Goal: Task Accomplishment & Management: Manage account settings

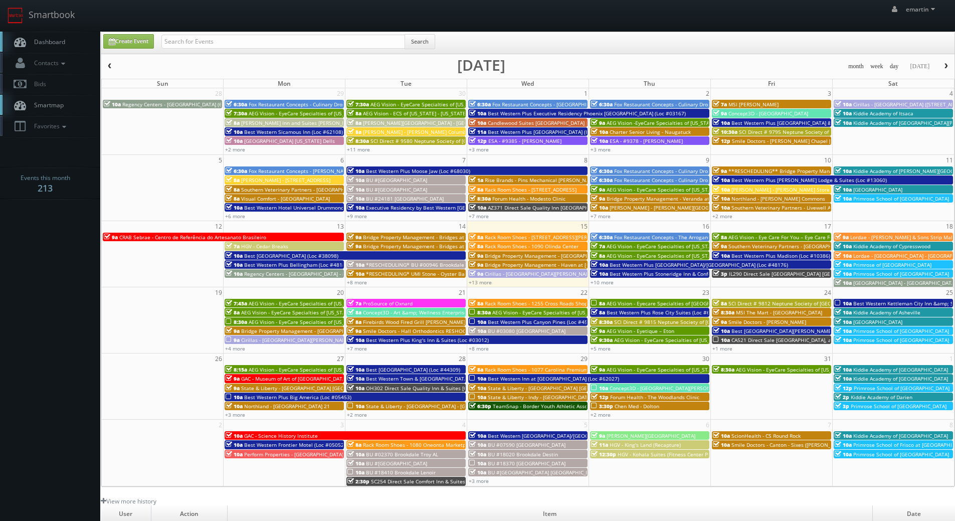
click at [45, 34] on link "Dashboard" at bounding box center [50, 42] width 100 height 21
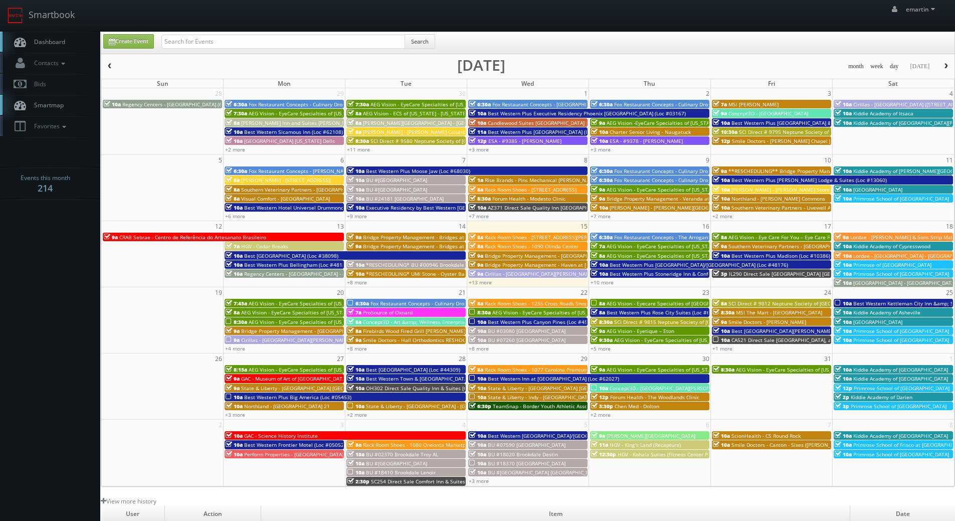
click at [68, 48] on link "Dashboard" at bounding box center [50, 42] width 100 height 21
click at [608, 282] on link "+10 more" at bounding box center [601, 282] width 23 height 7
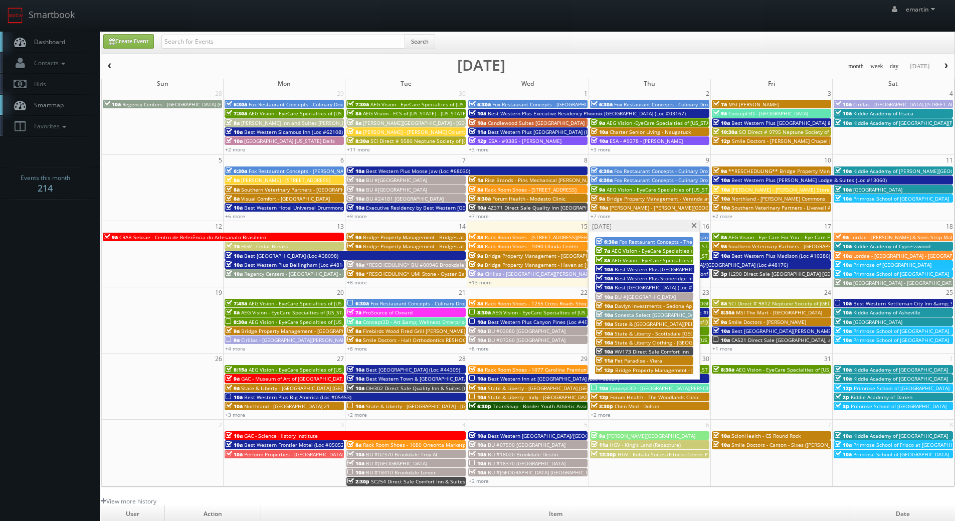
click at [693, 223] on span at bounding box center [693, 226] width 7 height 6
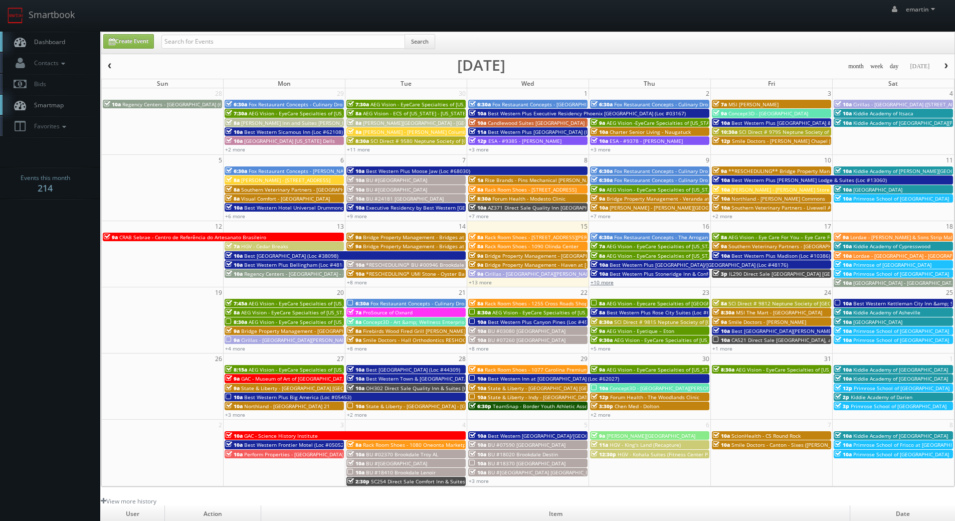
click at [600, 283] on link "+10 more" at bounding box center [601, 282] width 23 height 7
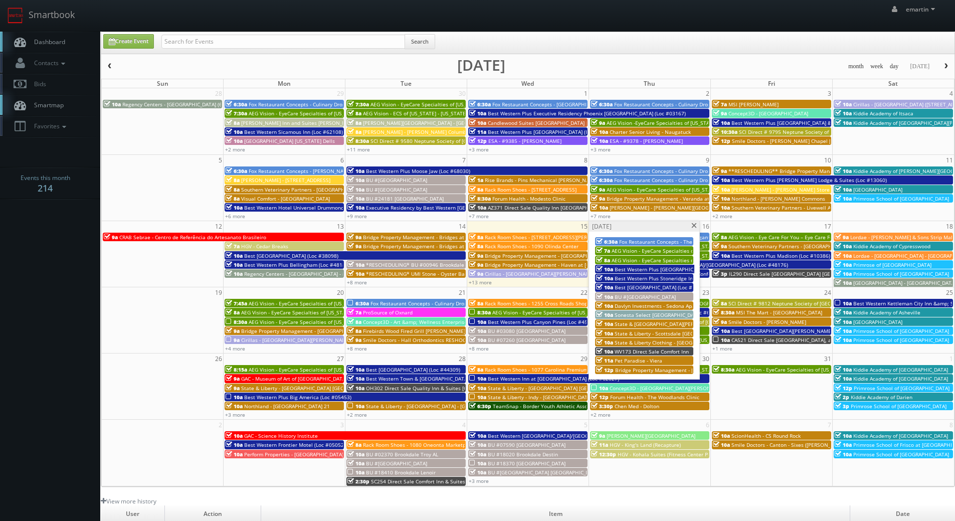
click at [633, 316] on span "Sonesta Select [GEOGRAPHIC_DATA]" at bounding box center [657, 314] width 87 height 7
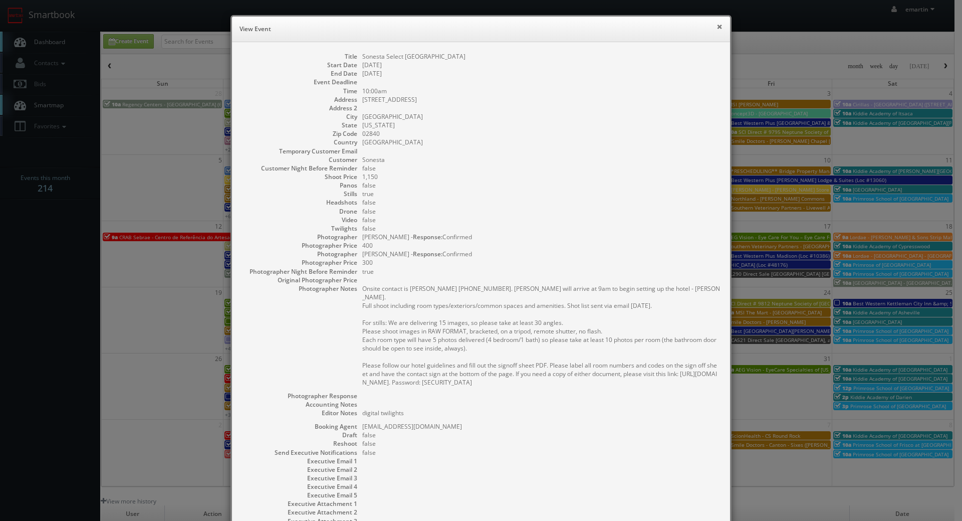
click at [717, 25] on button "×" at bounding box center [720, 26] width 6 height 7
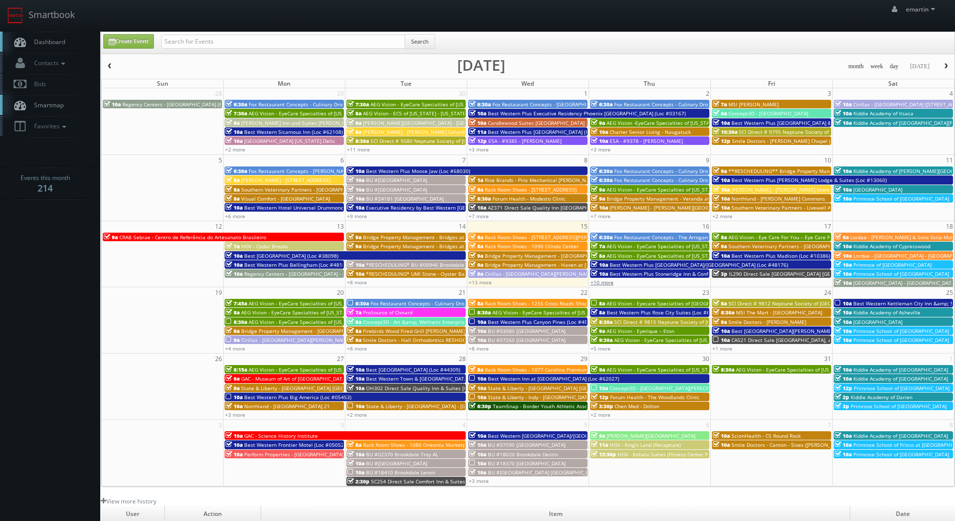
click at [601, 279] on link "+10 more" at bounding box center [601, 282] width 23 height 7
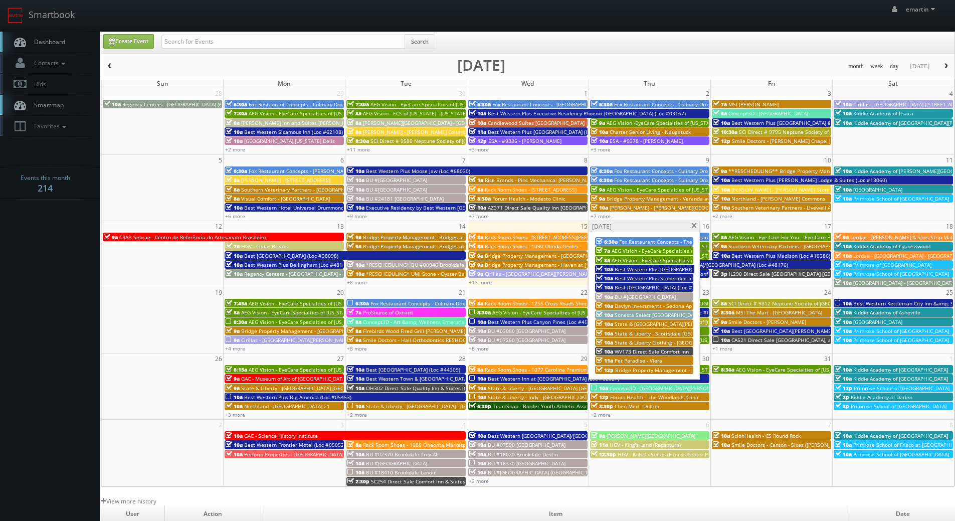
click at [627, 306] on span "Davlyn Investments - Sedona Apartments" at bounding box center [663, 305] width 99 height 7
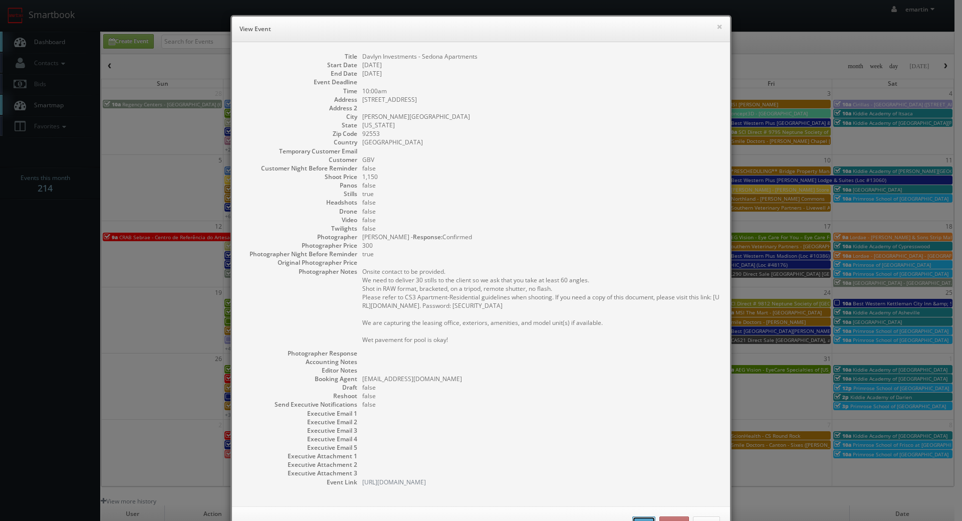
click at [636, 516] on button "Edit" at bounding box center [643, 523] width 23 height 15
type input "Davlyn Investments - Sedona Apartments"
type input "25106 Fir Avenue"
type input "Moreno Valley"
type input "92553"
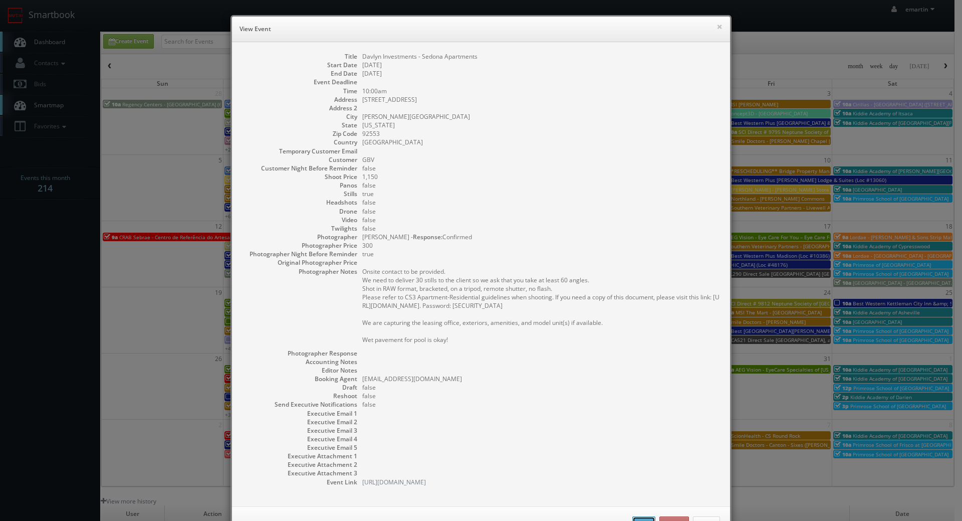
type input "1,150"
checkbox input "true"
type input "10/16/2025"
type input "10:00am"
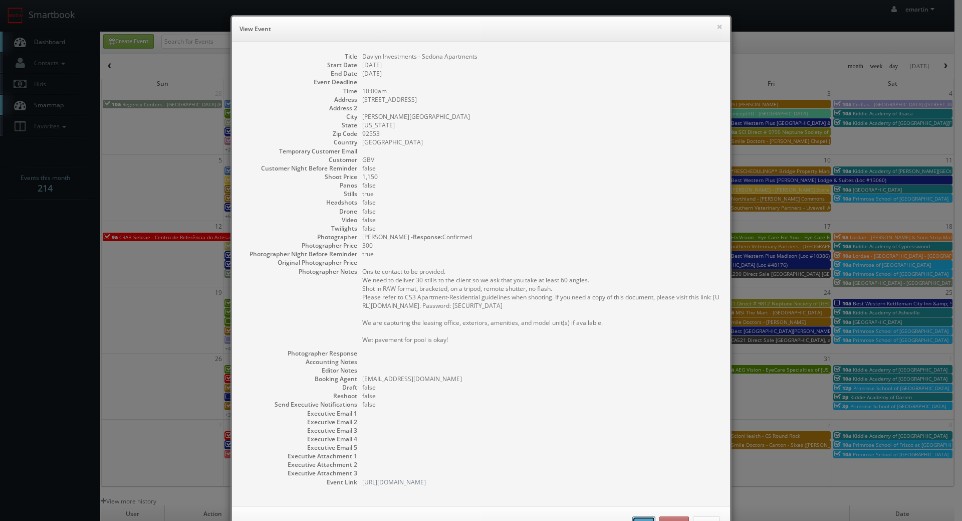
checkbox input "true"
type textarea "Onsite contact to be provided. We need to deliver 30 stills to the client so we…"
select select "[US_STATE]"
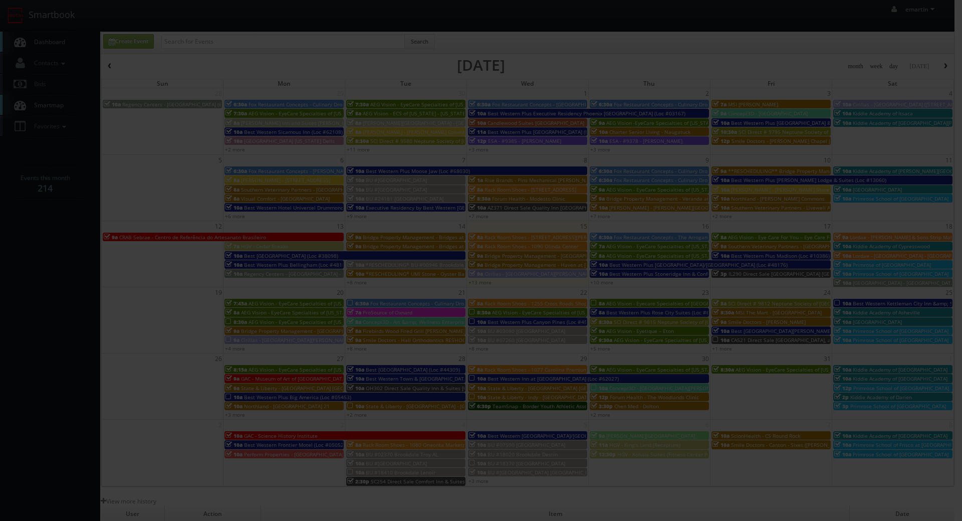
type input "1,150"
type input "300"
select select "fake72@mg.cs3calendar.com"
select select "terrymhowick@gmail.com"
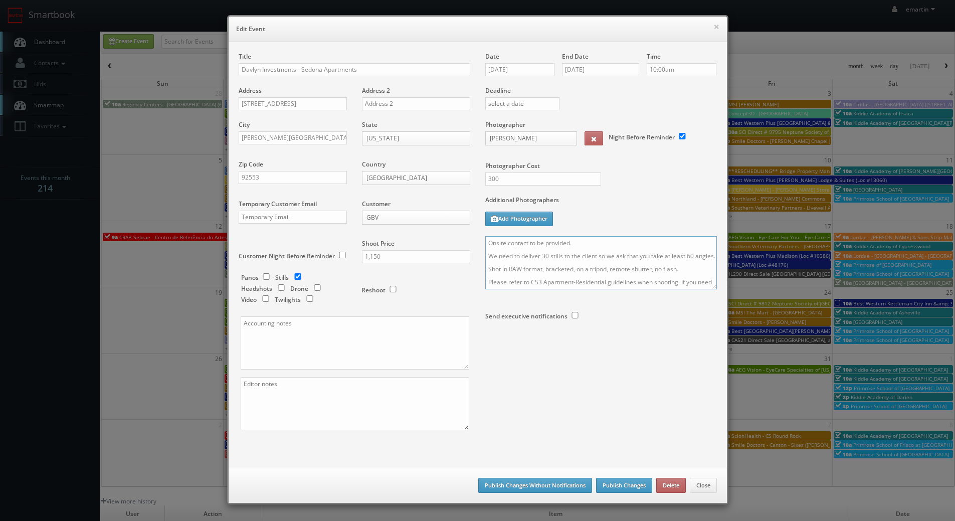
drag, startPoint x: 541, startPoint y: 244, endPoint x: 550, endPoint y: 244, distance: 9.0
click at [541, 244] on textarea "Onsite contact to be provided. We need to deliver 30 stills to the client so we…" at bounding box center [600, 262] width 231 height 53
drag, startPoint x: 560, startPoint y: 238, endPoint x: 527, endPoint y: 240, distance: 33.7
click at [527, 240] on textarea "Onsite contact to be provided. We need to deliver 30 stills to the client so we…" at bounding box center [600, 262] width 231 height 53
paste textarea "Sergio Garcia 702-420-5825 Breonna Hudson 818-966-3752"
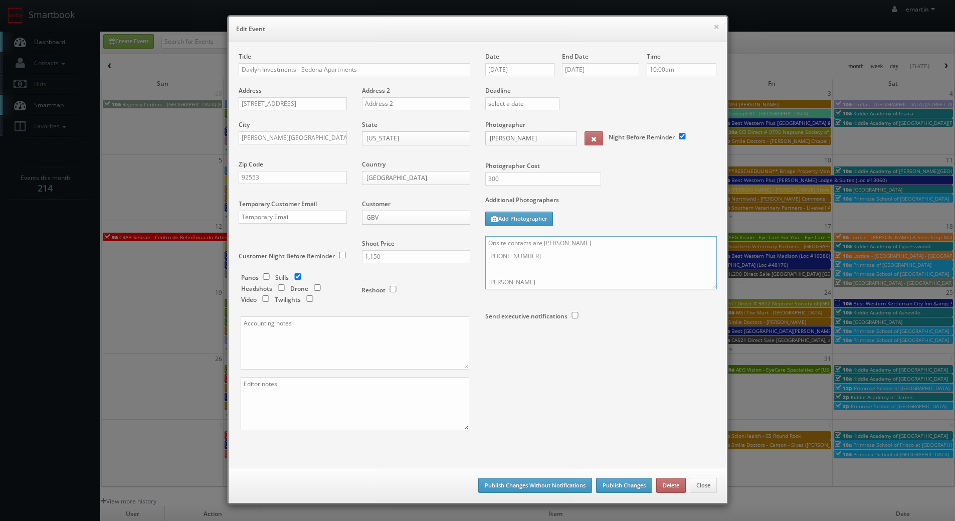
drag, startPoint x: 704, startPoint y: 286, endPoint x: 719, endPoint y: 302, distance: 22.3
click at [707, 326] on div "Date 10/16/2025 End Date 10/16/2025 Time 10:00am Deadline Photographer Terry Ho…" at bounding box center [601, 209] width 247 height 315
click at [713, 288] on div "Date 10/16/2025 End Date 10/16/2025 Time 10:00am Deadline Photographer Terry Ho…" at bounding box center [601, 209] width 247 height 315
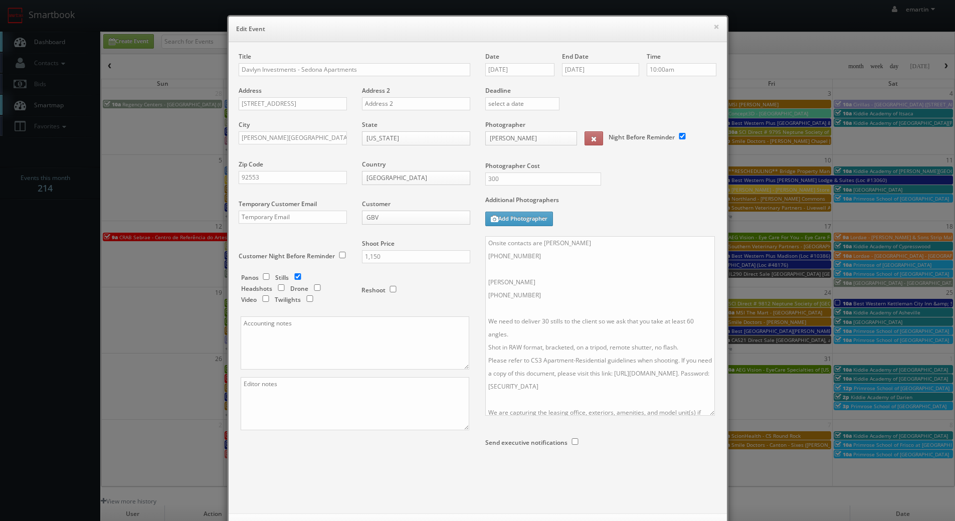
drag, startPoint x: 711, startPoint y: 286, endPoint x: 708, endPoint y: 418, distance: 132.3
click at [708, 415] on textarea "Onsite contacts are Sergio Garcia 702-420-5825 Breonna Hudson 818-966-3752 We n…" at bounding box center [599, 325] width 229 height 179
click at [485, 253] on textarea "Onsite contacts are Sergio Garcia 702-420-5825 Breonna Hudson 818-966-3752 We n…" at bounding box center [599, 328] width 228 height 185
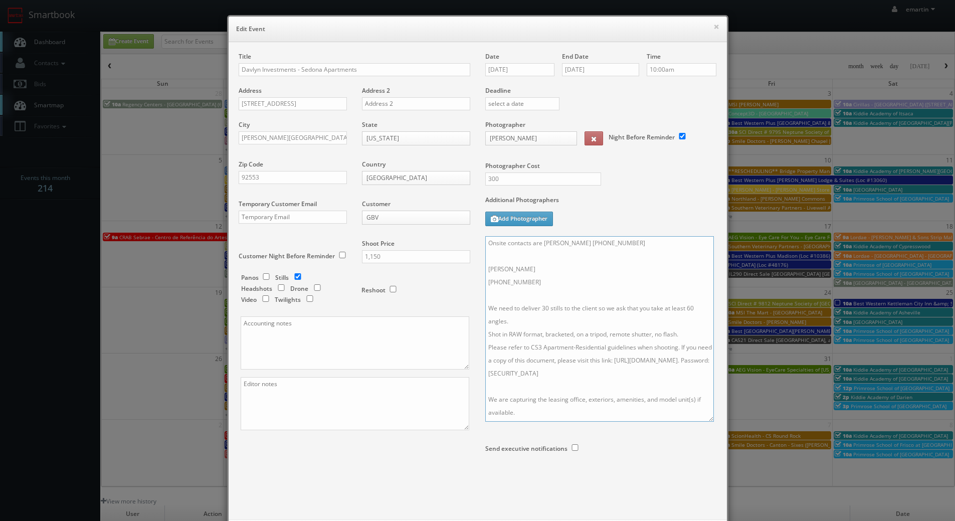
click at [639, 241] on textarea "Onsite contacts are Sergio Garcia 702-420-5825 Breonna Hudson 818-966-3752 We n…" at bounding box center [599, 328] width 228 height 185
click at [539, 257] on textarea "Onsite contacts are Sergio Garcia 702-420-5825 Breonna Hudson 818-966-3752 We n…" at bounding box center [599, 328] width 228 height 185
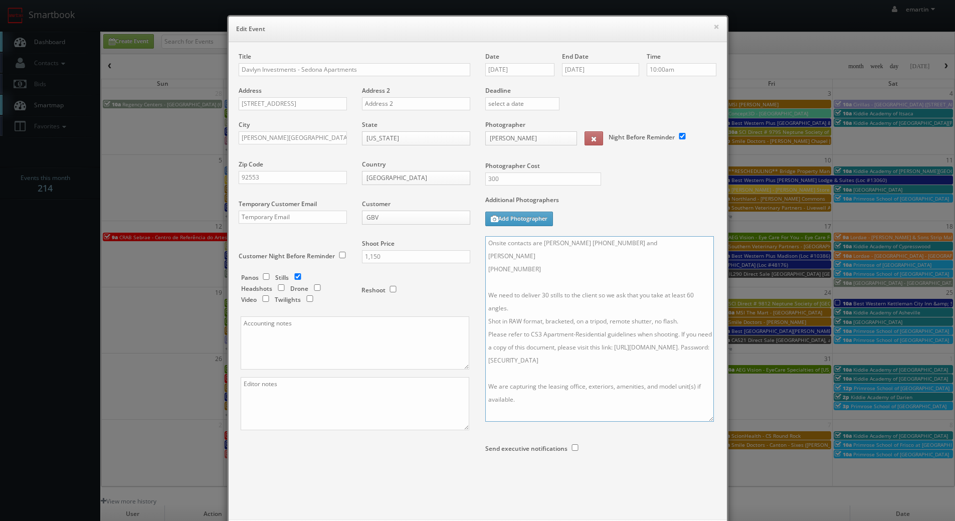
click at [485, 256] on textarea "Onsite contacts are Sergio Garcia 702-420-5825 and Breonna Hudson 818-966-3752 …" at bounding box center [599, 328] width 228 height 185
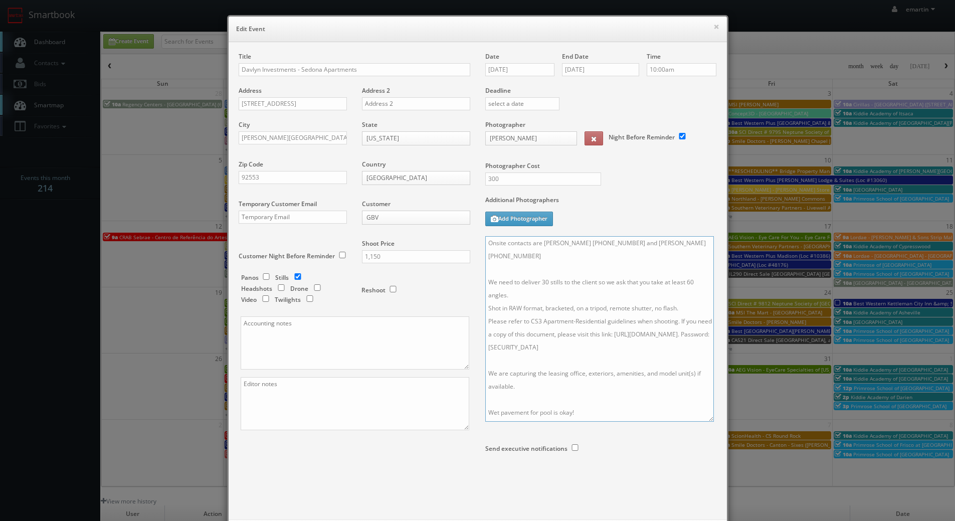
click at [485, 256] on textarea "Onsite contacts are Sergio Garcia 702-420-5825 and Breonna Hudson 818-966-3752 …" at bounding box center [599, 328] width 228 height 185
drag, startPoint x: 610, startPoint y: 263, endPoint x: 604, endPoint y: 259, distance: 7.2
click at [609, 263] on textarea "Onsite contacts are Sergio Garcia 702-420-5825 and Breonna Hudson 818-966-3752 …" at bounding box center [599, 328] width 228 height 185
click at [601, 256] on textarea "Onsite contacts are Sergio Garcia 702-420-5825 and Breonna Hudson 818-966-3752 …" at bounding box center [599, 328] width 228 height 185
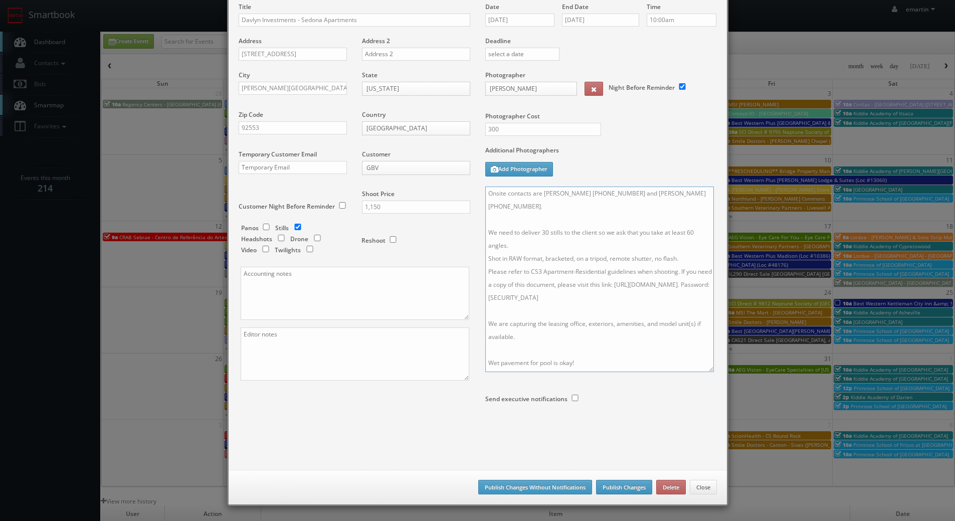
type textarea "Onsite contacts are Sergio Garcia 702-420-5825 and Breonna Hudson 818-966-3752.…"
click at [619, 494] on button "Publish Changes" at bounding box center [624, 487] width 56 height 15
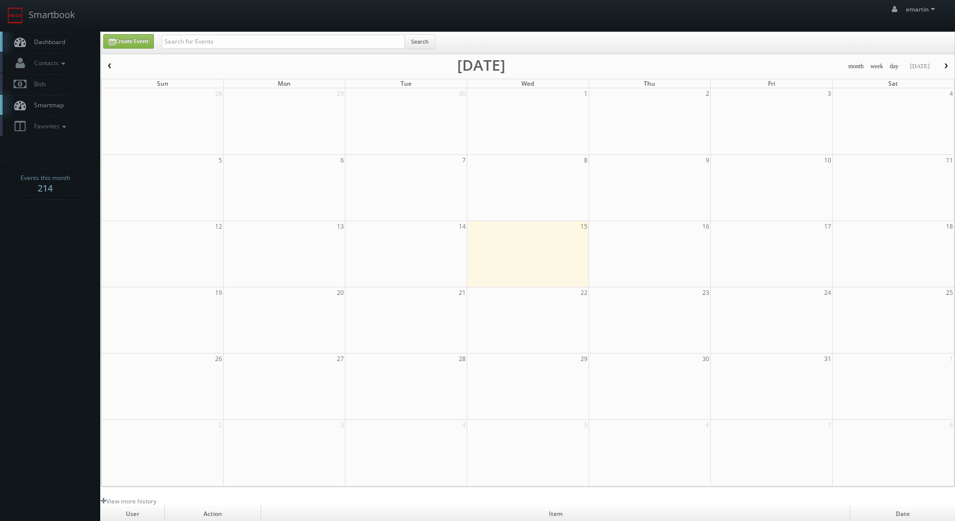
drag, startPoint x: 65, startPoint y: 44, endPoint x: 401, endPoint y: 35, distance: 336.3
click at [65, 44] on link "Dashboard" at bounding box center [50, 42] width 100 height 21
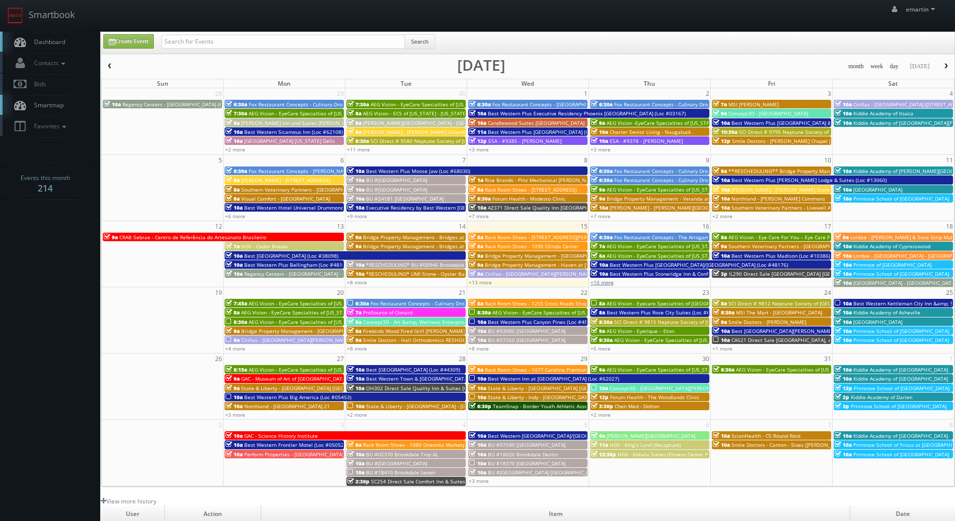
click at [603, 281] on link "+10 more" at bounding box center [601, 282] width 23 height 7
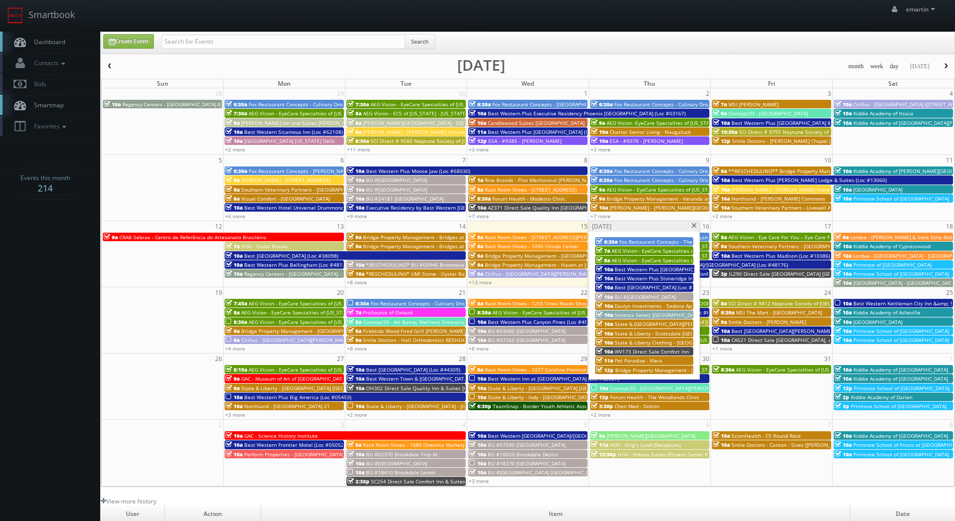
click at [626, 300] on span "BU #[GEOGRAPHIC_DATA]" at bounding box center [644, 296] width 61 height 7
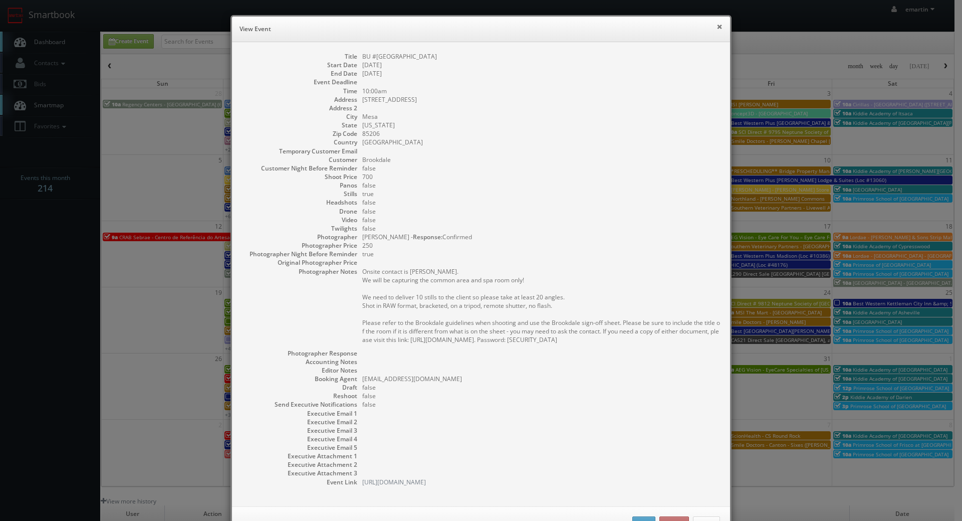
drag, startPoint x: 716, startPoint y: 31, endPoint x: 678, endPoint y: 96, distance: 75.0
click at [717, 30] on button "×" at bounding box center [720, 26] width 6 height 7
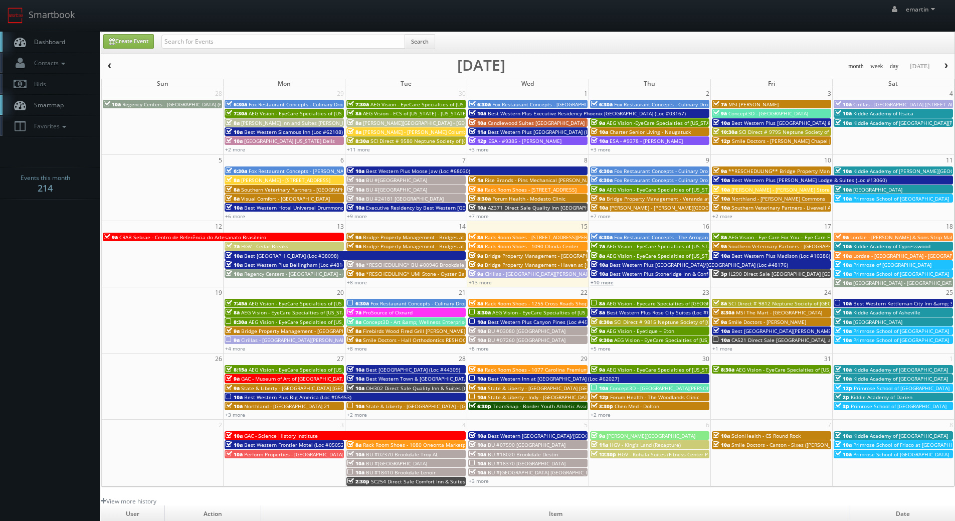
click at [601, 284] on link "+10 more" at bounding box center [601, 282] width 23 height 7
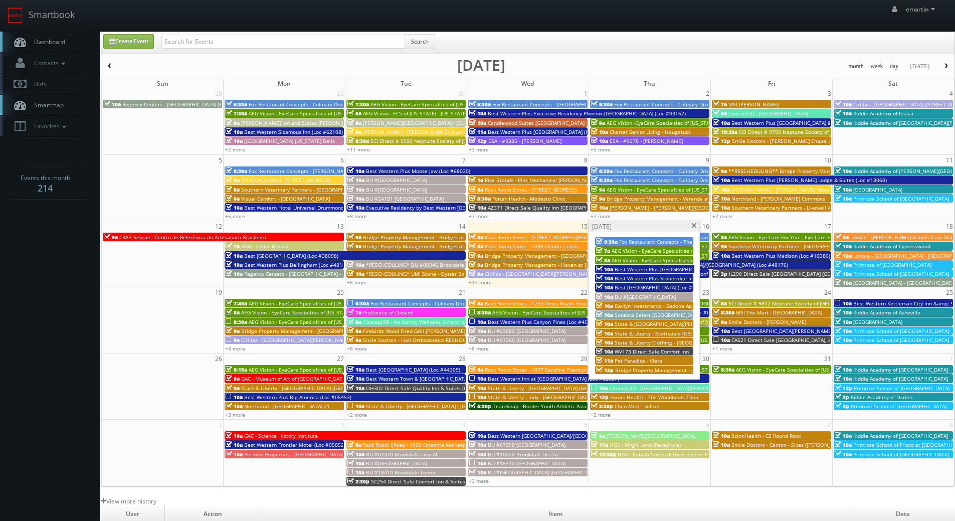
click at [630, 305] on span "Davlyn Investments - Sedona Apartments" at bounding box center [663, 305] width 99 height 7
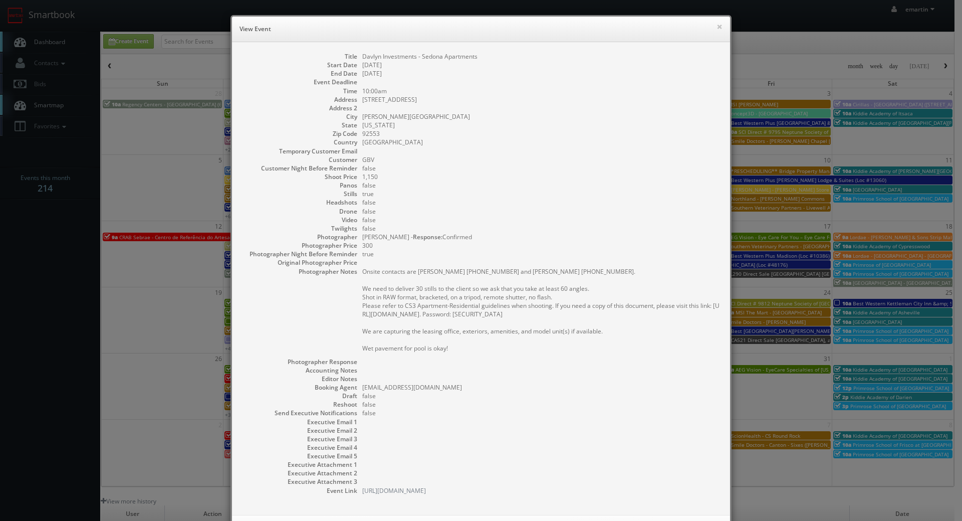
click at [525, 215] on dd "false" at bounding box center [541, 219] width 358 height 9
click at [672, 186] on dd "false" at bounding box center [541, 185] width 358 height 9
drag, startPoint x: 526, startPoint y: 260, endPoint x: 569, endPoint y: 269, distance: 44.0
click at [526, 260] on dd at bounding box center [541, 262] width 358 height 9
drag, startPoint x: 558, startPoint y: 268, endPoint x: 414, endPoint y: 271, distance: 143.8
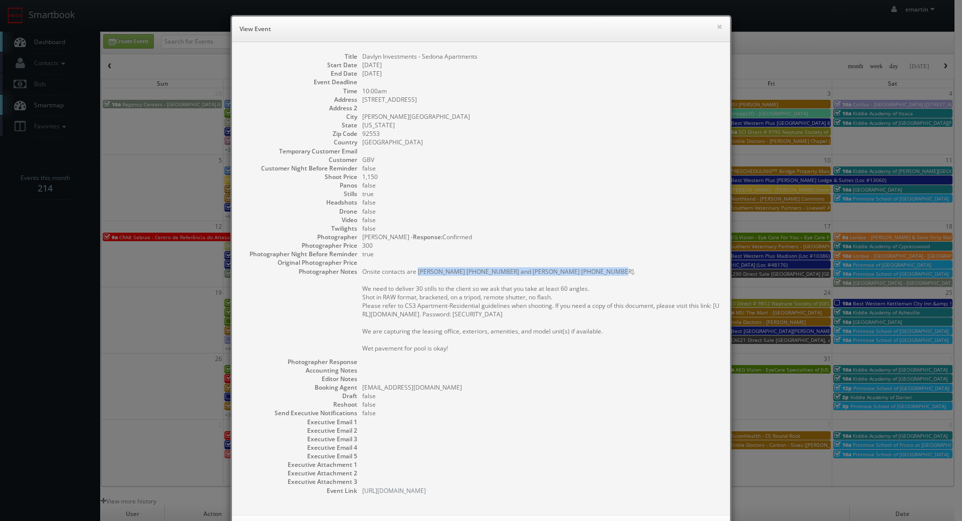
click at [414, 271] on pre "Onsite contacts are Sergio Garcia 702-420-5825 and Breonna Hudson 818-966-3752.…" at bounding box center [541, 309] width 358 height 85
copy pre "Sergio Garcia 702-420-5825 and Breonna Hudson 818-966-3752."
click at [717, 23] on button "×" at bounding box center [720, 26] width 6 height 7
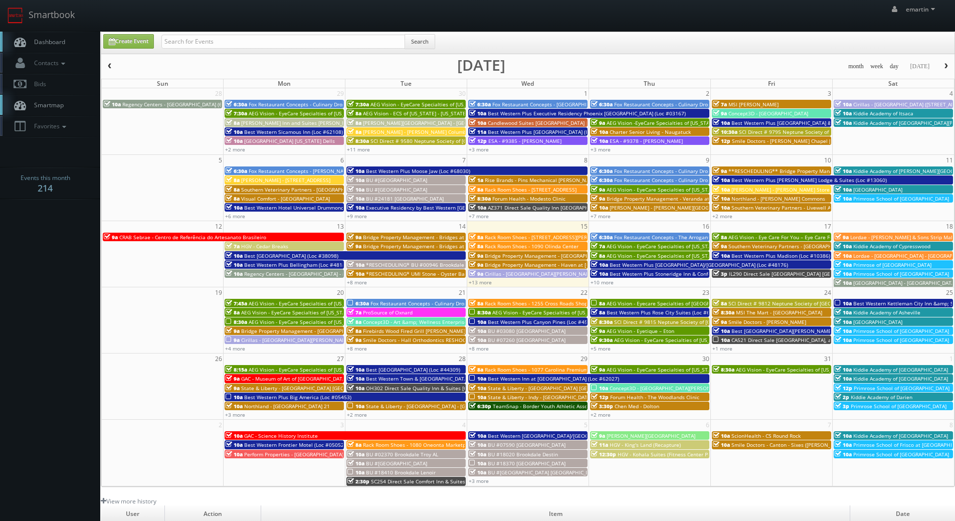
click at [35, 42] on span "Dashboard" at bounding box center [47, 42] width 36 height 9
click at [267, 46] on input "text" at bounding box center [283, 42] width 244 height 14
type input "[PERSON_NAME]"
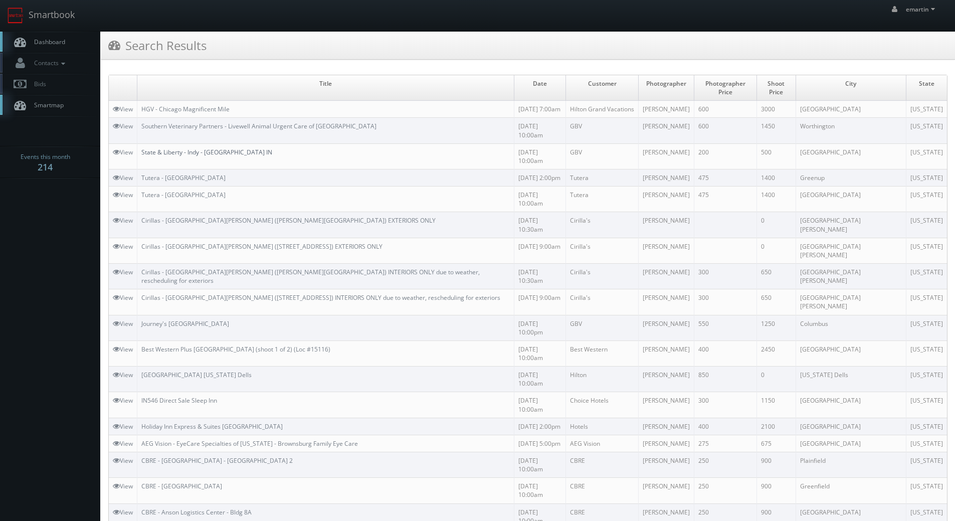
click at [200, 148] on link "State & Liberty - Indy - [GEOGRAPHIC_DATA] IN" at bounding box center [206, 152] width 131 height 9
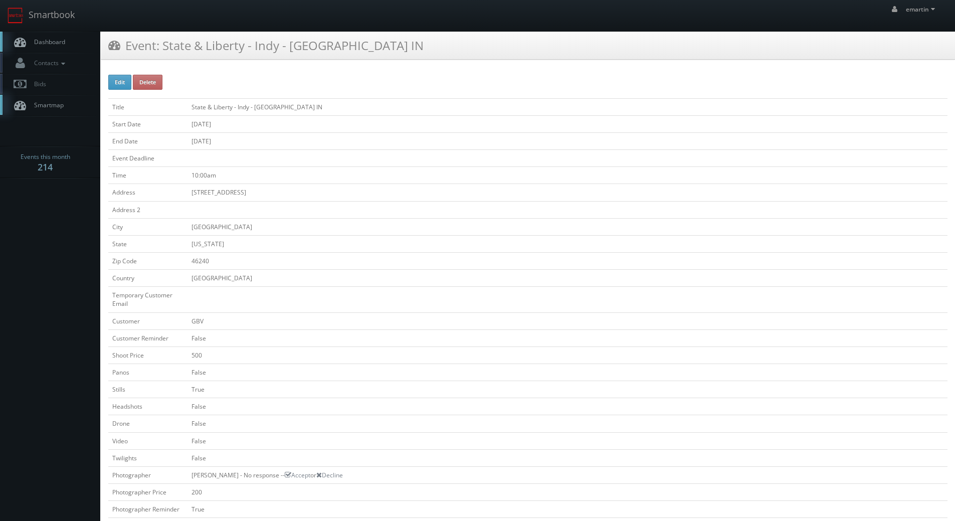
drag, startPoint x: 292, startPoint y: 191, endPoint x: 185, endPoint y: 191, distance: 107.2
click at [185, 191] on tr "Address [STREET_ADDRESS]" at bounding box center [527, 192] width 839 height 17
copy tr "[STREET_ADDRESS]"
click at [348, 119] on td "[DATE]" at bounding box center [567, 123] width 760 height 17
drag, startPoint x: 83, startPoint y: 41, endPoint x: 91, endPoint y: 41, distance: 7.5
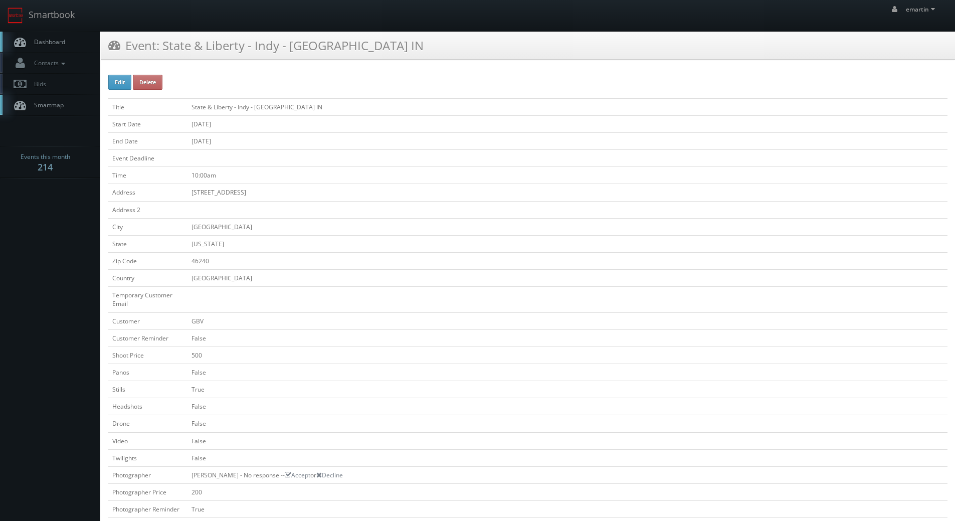
click at [83, 41] on link "Dashboard" at bounding box center [50, 42] width 100 height 21
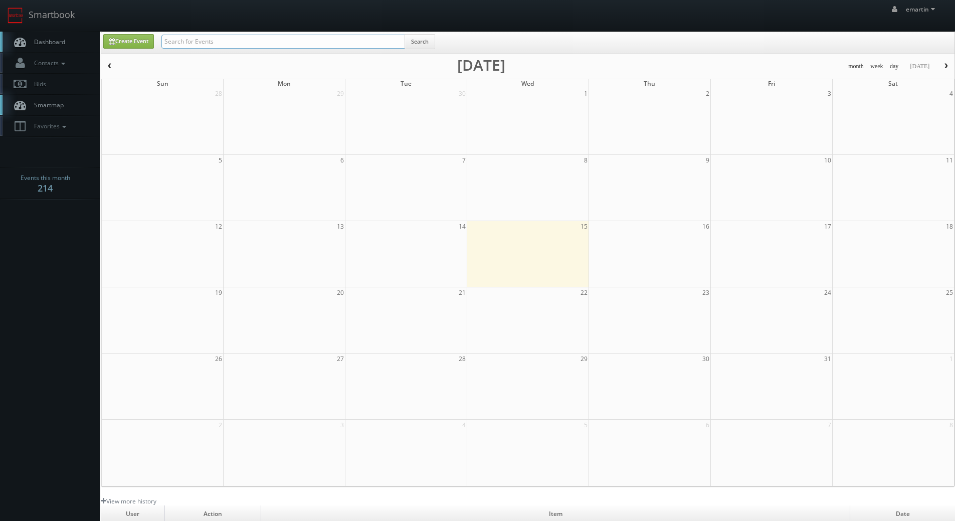
click at [175, 39] on input "text" at bounding box center [283, 42] width 244 height 14
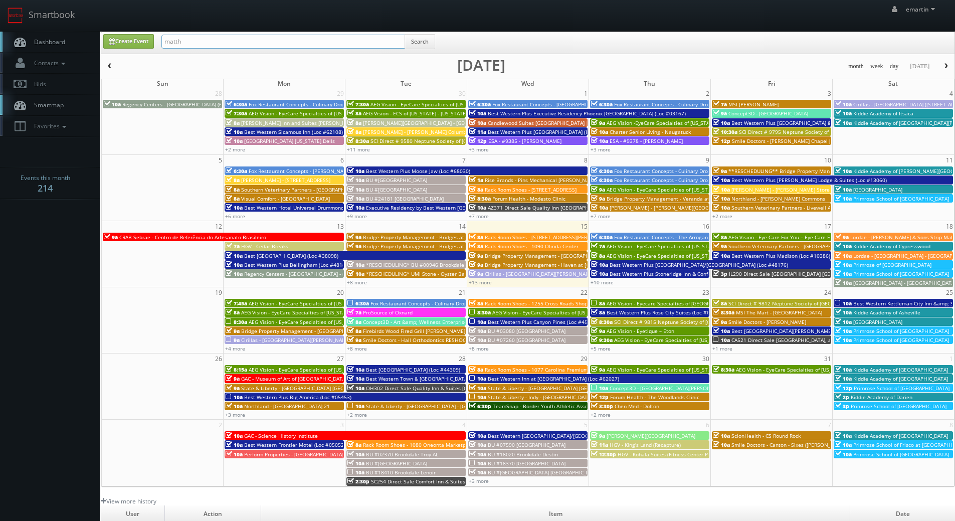
type input "matthew corsaro"
click at [422, 47] on button "Search" at bounding box center [419, 41] width 31 height 15
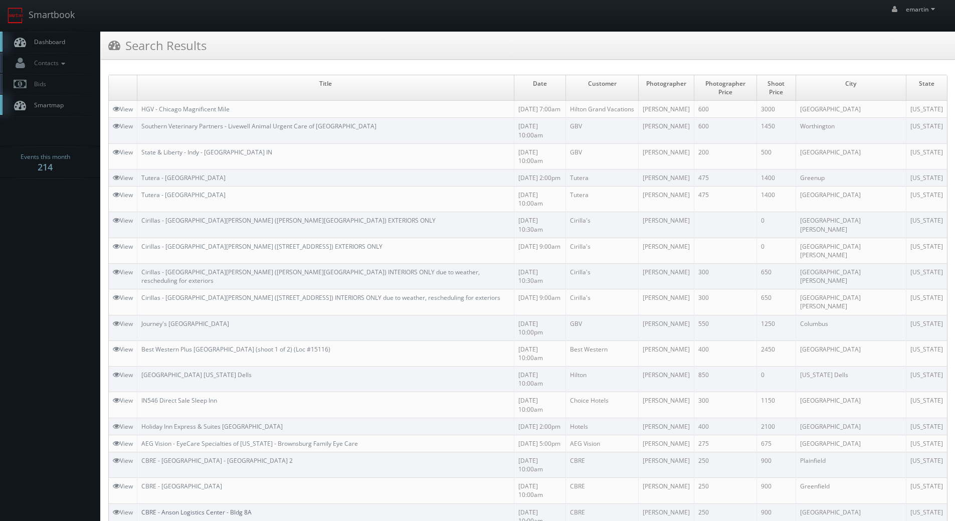
click at [191, 508] on link "CBRE - Anson Logistics Center - Bldg 8A" at bounding box center [196, 512] width 110 height 9
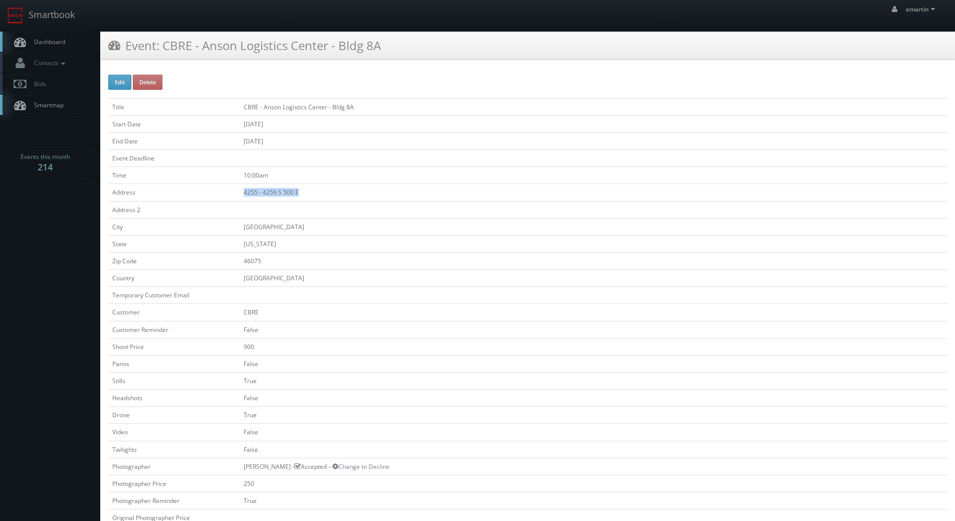
drag, startPoint x: 275, startPoint y: 192, endPoint x: 213, endPoint y: 198, distance: 61.9
click at [240, 198] on td "4255 - 4259 S 500 E" at bounding box center [594, 192] width 708 height 17
copy td "4255 - 4259 S 500 E"
drag, startPoint x: 218, startPoint y: 43, endPoint x: 72, endPoint y: 47, distance: 145.9
click at [218, 43] on h3 "Event: CBRE - Anson Logistics Center - Bldg 8A" at bounding box center [244, 46] width 273 height 18
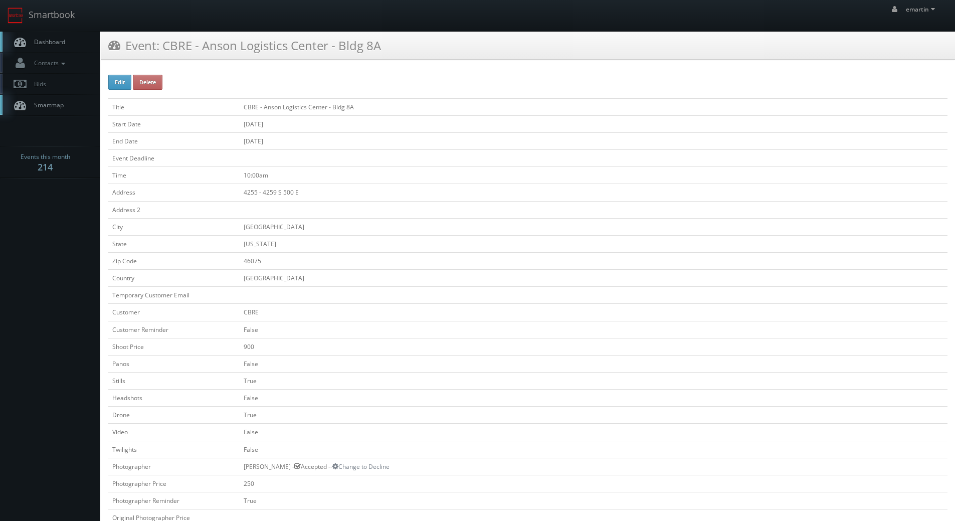
click at [69, 48] on link "Dashboard" at bounding box center [50, 42] width 100 height 21
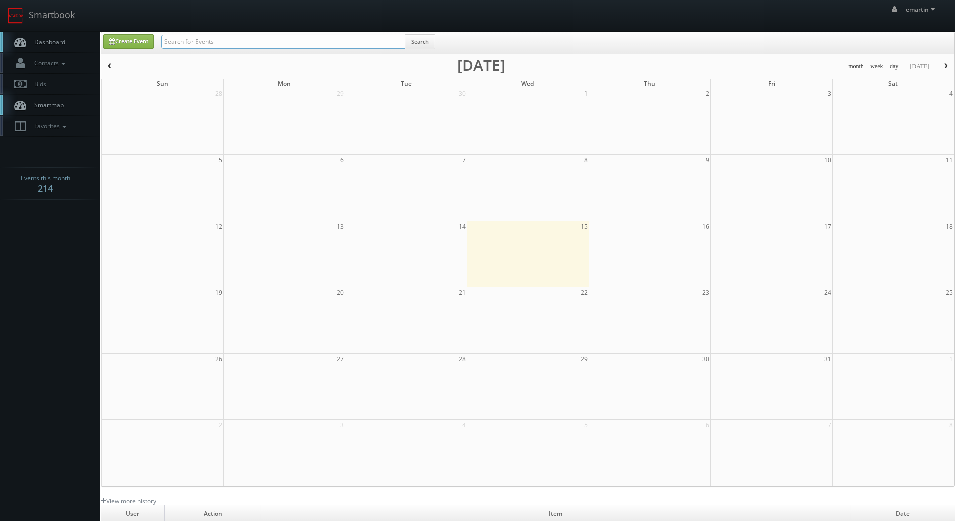
click at [232, 36] on input "text" at bounding box center [283, 42] width 244 height 14
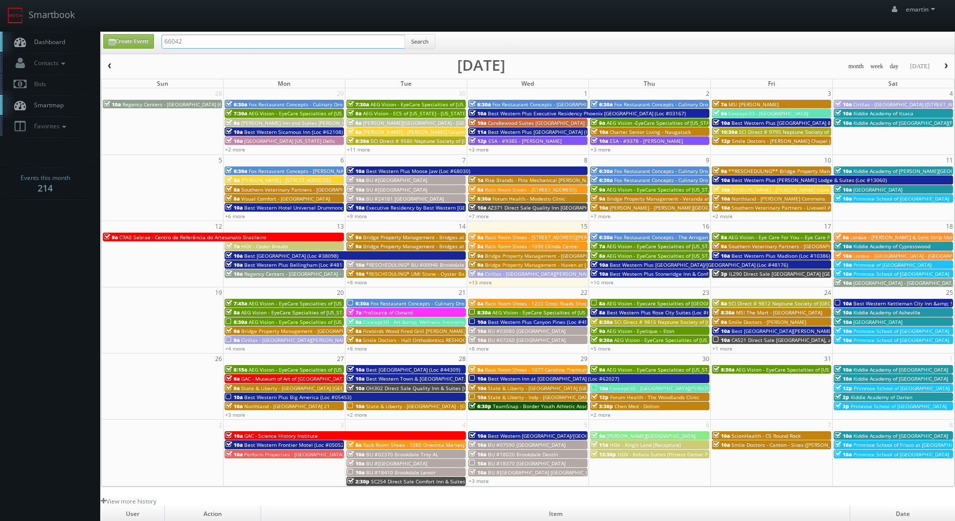
type input "66042"
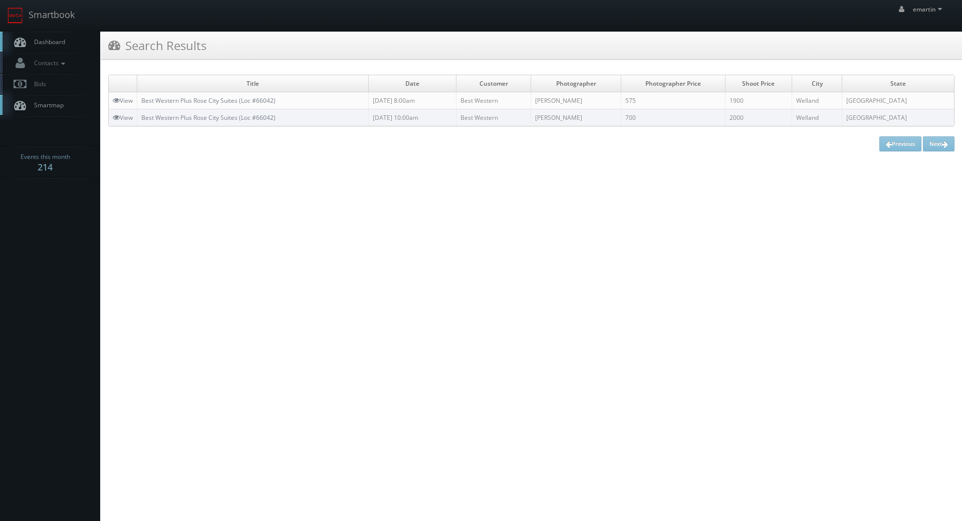
click at [44, 42] on span "Dashboard" at bounding box center [47, 42] width 36 height 9
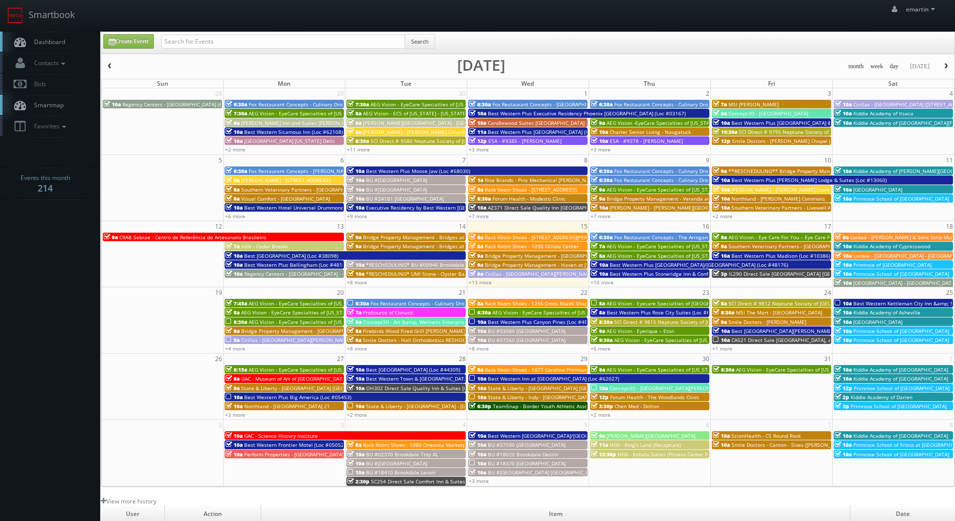
click at [692, 56] on div "Create Event Search month week day today October 2025 Sun Mon Tue Wed Thu Fri S…" at bounding box center [528, 259] width 854 height 455
click at [362, 347] on link "+8 more" at bounding box center [357, 348] width 20 height 7
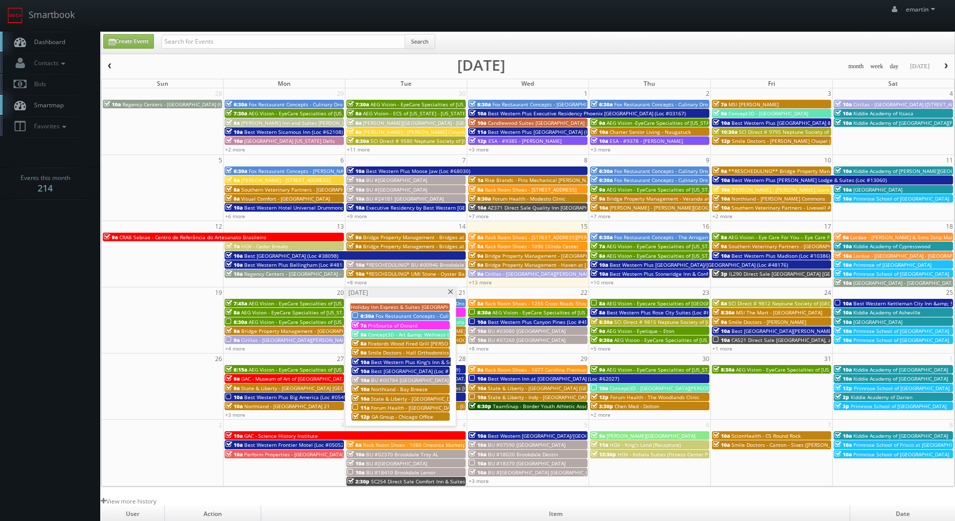
click at [414, 390] on span "Northland - Bay Breeze" at bounding box center [399, 388] width 57 height 7
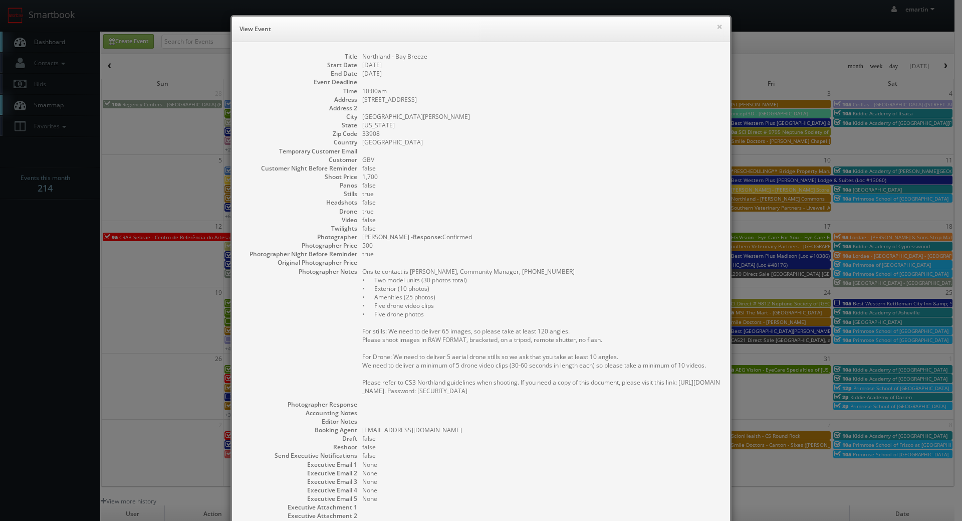
drag, startPoint x: 750, startPoint y: 131, endPoint x: 739, endPoint y: 127, distance: 11.1
click at [749, 131] on div "× View Event Title Northland - Bay Breeze Start Date 10/21/2025 End Date 10/21/…" at bounding box center [481, 260] width 962 height 521
click at [717, 27] on button "×" at bounding box center [720, 26] width 6 height 7
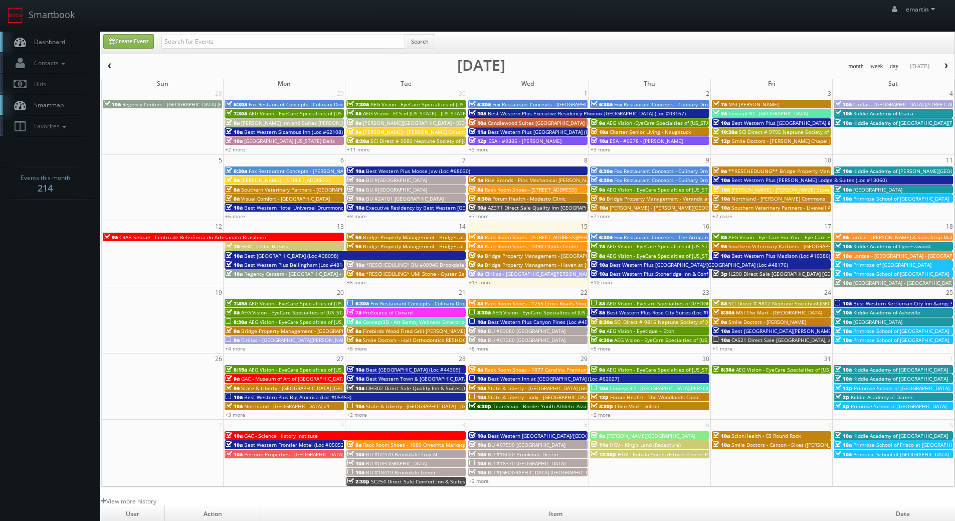
click at [67, 36] on link "Dashboard" at bounding box center [50, 42] width 100 height 21
click at [179, 35] on input "text" at bounding box center [283, 42] width 244 height 14
paste input "Matthew Congdon"
type input "Matthew Congdon"
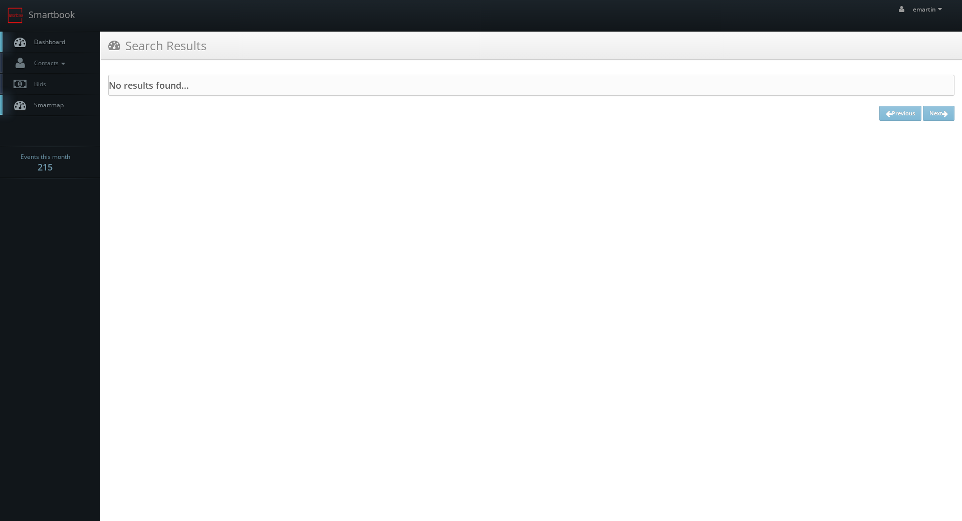
click at [53, 47] on link "Dashboard" at bounding box center [50, 42] width 100 height 21
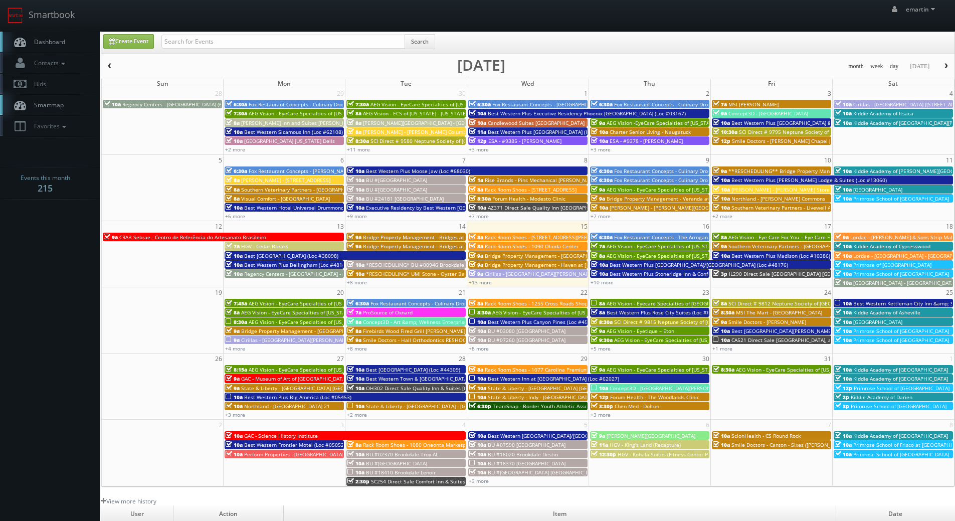
click at [33, 37] on link "Dashboard" at bounding box center [50, 42] width 100 height 21
click at [46, 102] on span "Smartmap" at bounding box center [46, 105] width 35 height 9
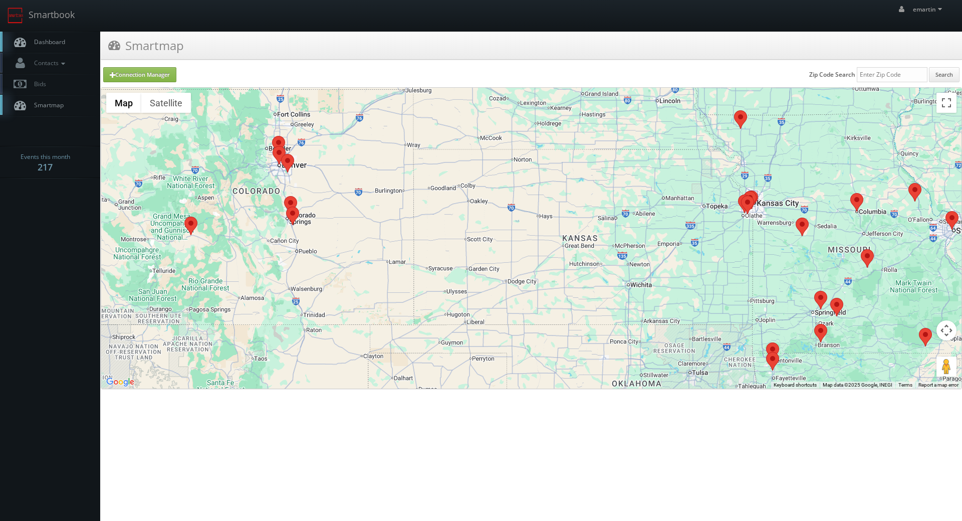
drag, startPoint x: 794, startPoint y: 301, endPoint x: 644, endPoint y: 232, distance: 164.6
click at [648, 227] on div at bounding box center [531, 238] width 860 height 301
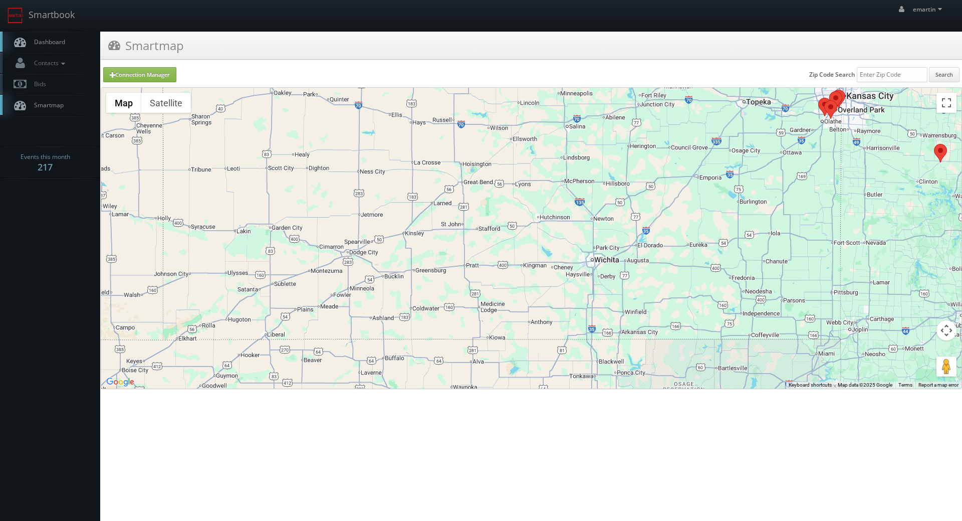
click at [56, 45] on span "Dashboard" at bounding box center [47, 42] width 36 height 9
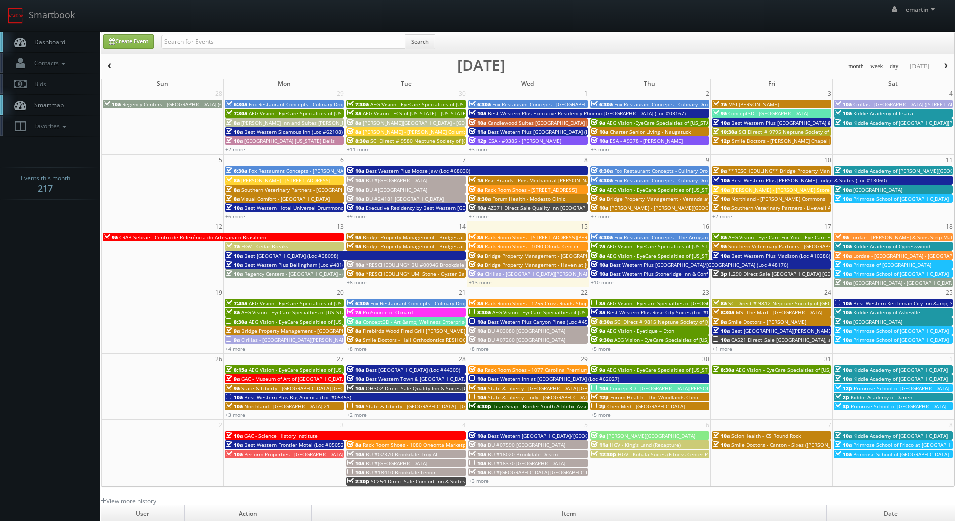
click at [65, 39] on span "Dashboard" at bounding box center [47, 42] width 36 height 9
click at [609, 281] on link "+10 more" at bounding box center [601, 282] width 23 height 7
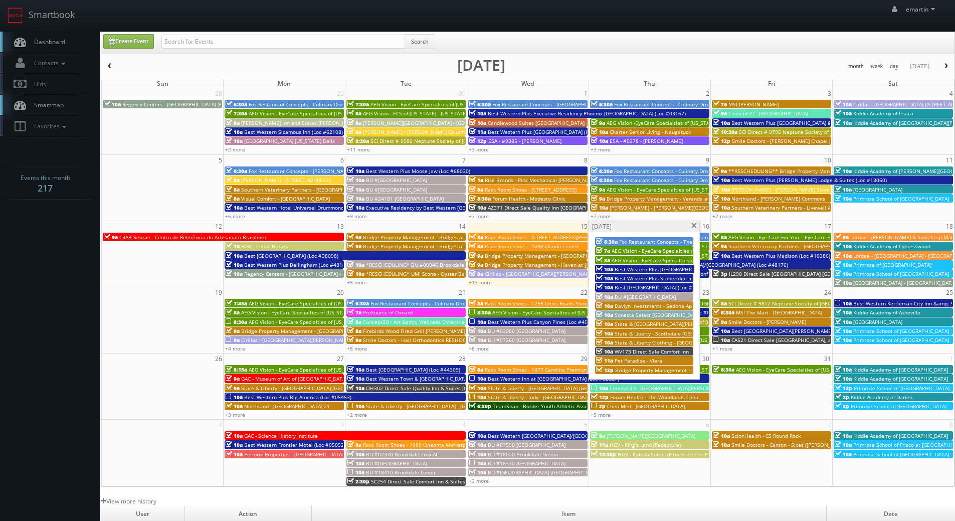
click at [694, 224] on span at bounding box center [693, 226] width 7 height 6
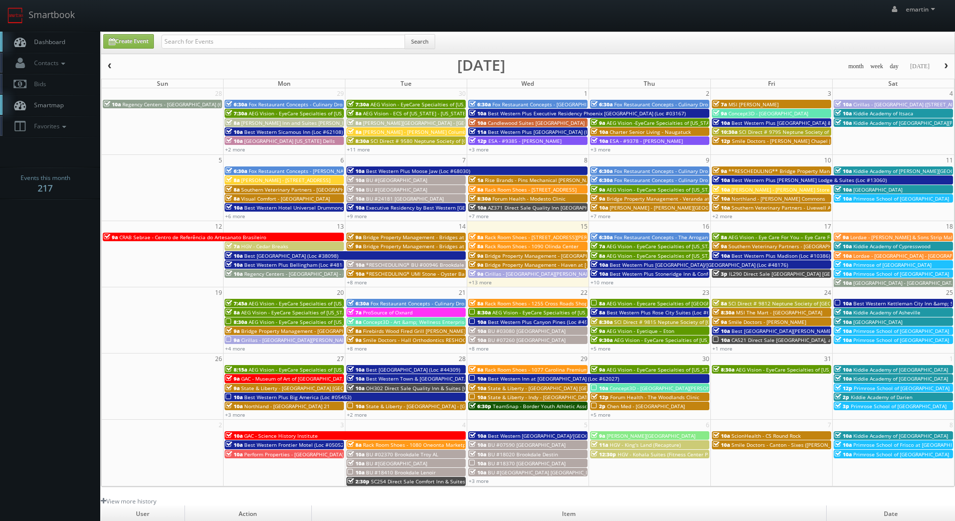
click at [47, 38] on span "Dashboard" at bounding box center [47, 42] width 36 height 9
click at [201, 235] on span "CRAB Sebrae - Centro de Referência do Artesanato Brasileiro" at bounding box center [192, 236] width 147 height 7
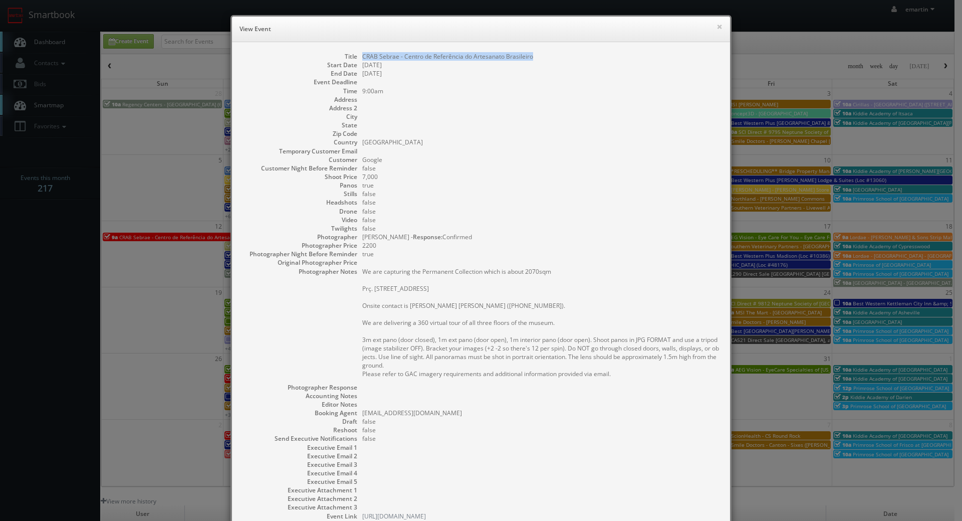
drag, startPoint x: 545, startPoint y: 56, endPoint x: 357, endPoint y: 57, distance: 187.9
click at [357, 57] on dl "Title CRAB Sebrae - Centro de Referência do Artesanato Brasileiro Start Date 10…" at bounding box center [481, 286] width 478 height 468
copy dd "CRAB Sebrae - Centro de Referência do Artesanato Brasileiro"
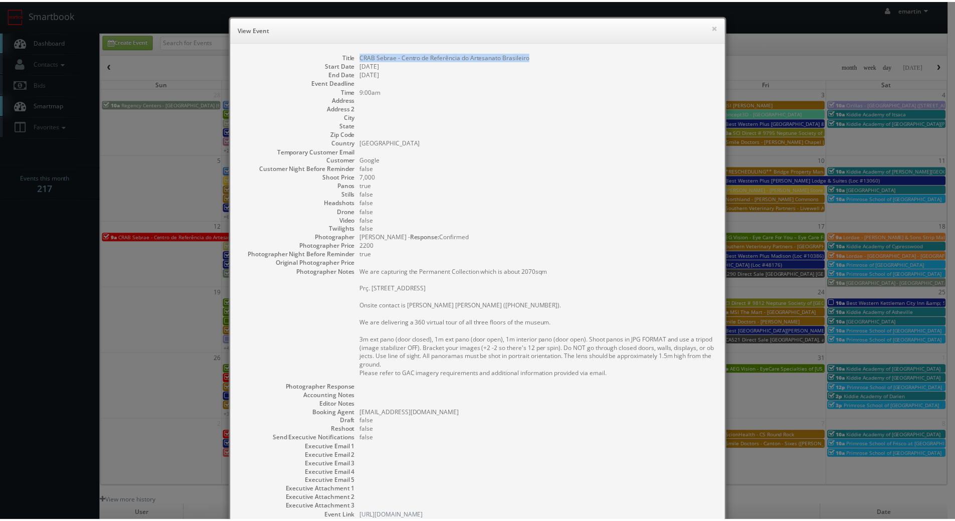
scroll to position [79, 0]
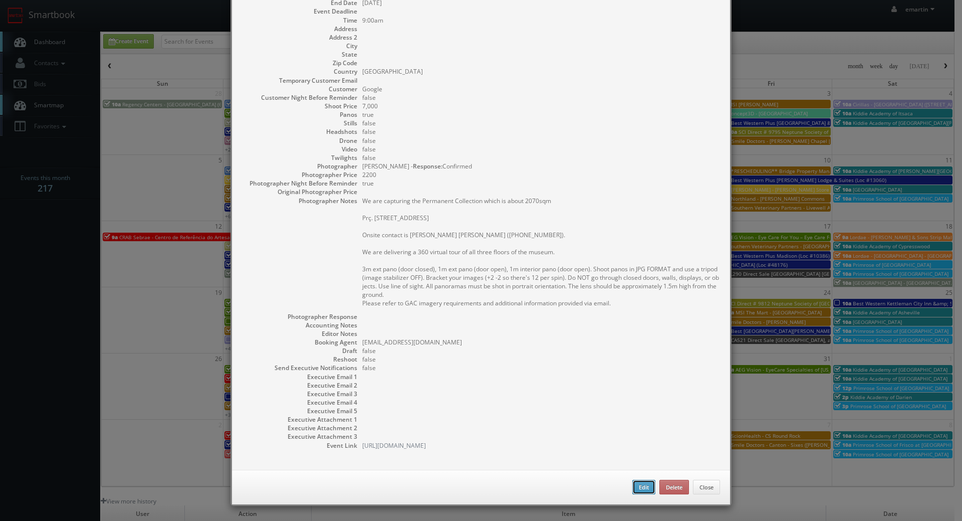
click at [640, 482] on button "Edit" at bounding box center [643, 487] width 23 height 15
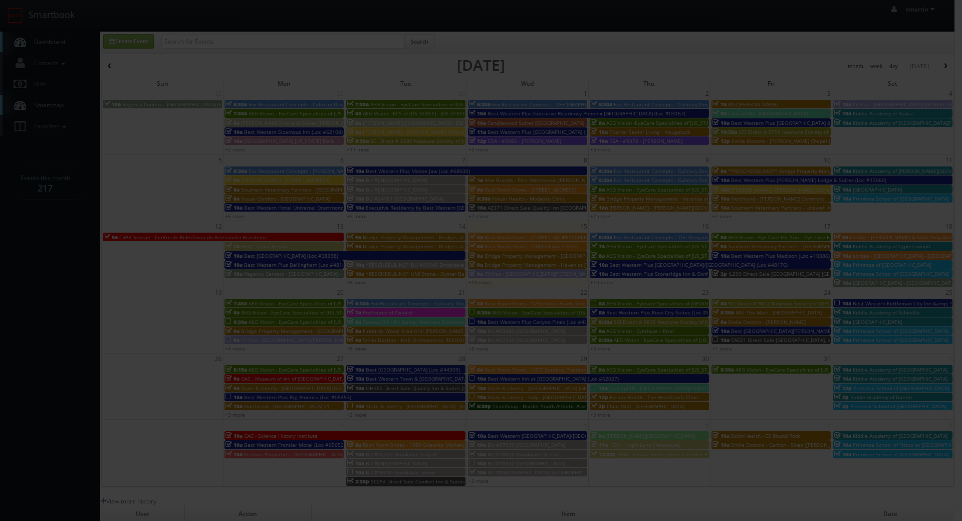
type input "CRAB Sebrae - Centro de Referência do Artesanato Brasileiro"
type input "7,000"
checkbox input "true"
type input "[DATE]"
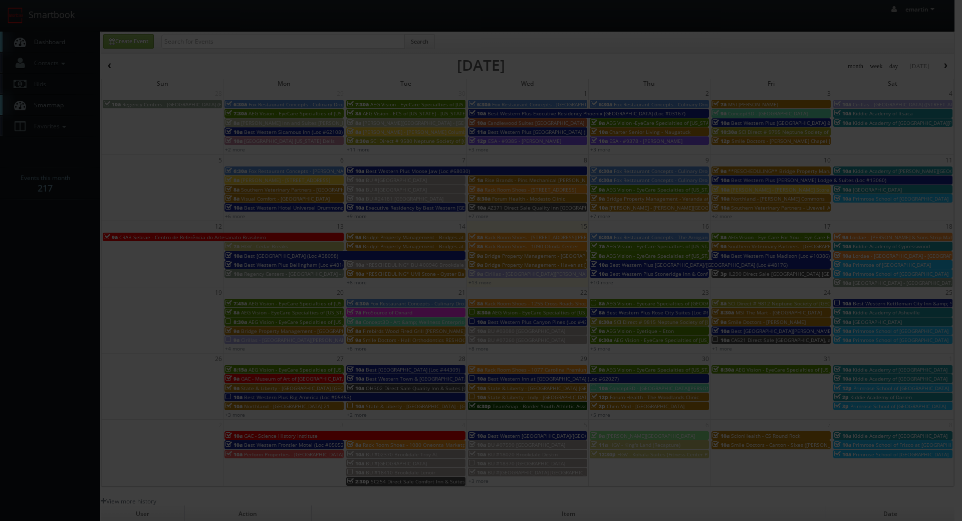
type input "9:00am"
checkbox input "true"
type textarea "We are capturing the Permanent Collection which is about 2070sqm Prç. Tiradente…"
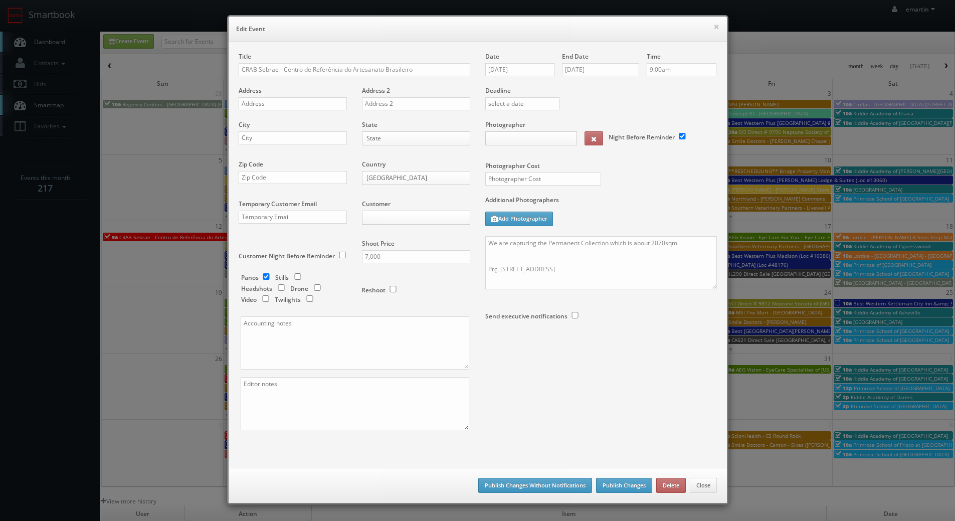
type input "7,000"
type input "2200"
select select "fake2@mg.cs3calendar.com"
select select "inacio.fonseca@gmail.com"
drag, startPoint x: 238, startPoint y: 63, endPoint x: 231, endPoint y: 65, distance: 7.0
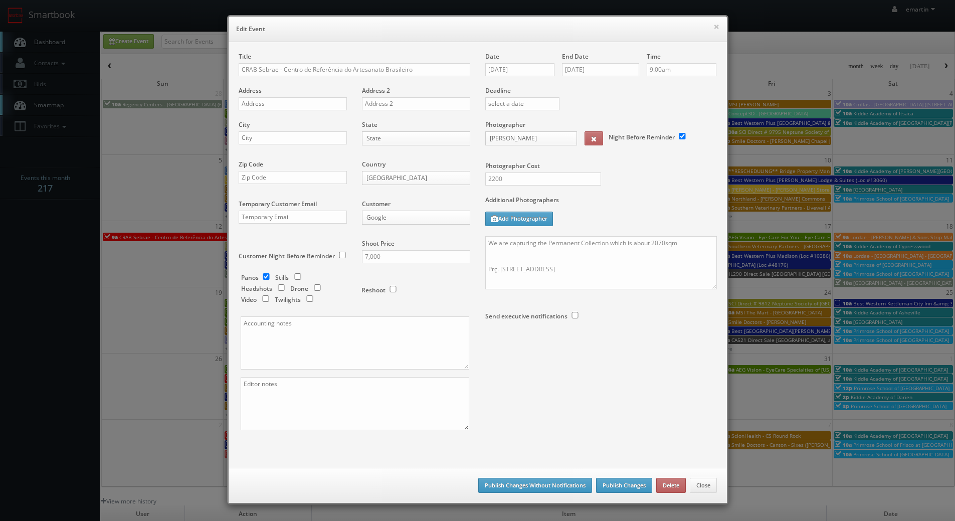
click at [231, 64] on div "Title CRAB Sebrae - Centro de Referência do Artesanato Brasileiro Address Addre…" at bounding box center [354, 249] width 247 height 395
click at [239, 69] on input "CRAB Sebrae - Centro de Referência do Artesanato Brasileiro" at bounding box center [354, 69] width 231 height 13
click at [295, 68] on input "GAC - CRAB Sebrae - Centro de Referência do Artesanato Brasileiro" at bounding box center [354, 69] width 231 height 13
drag, startPoint x: 398, startPoint y: 69, endPoint x: 165, endPoint y: 68, distance: 233.0
click at [165, 68] on div "× Edit Event Title GAC - CRAB Sebrae Centro de Referência do Artesanato Brasile…" at bounding box center [477, 260] width 955 height 521
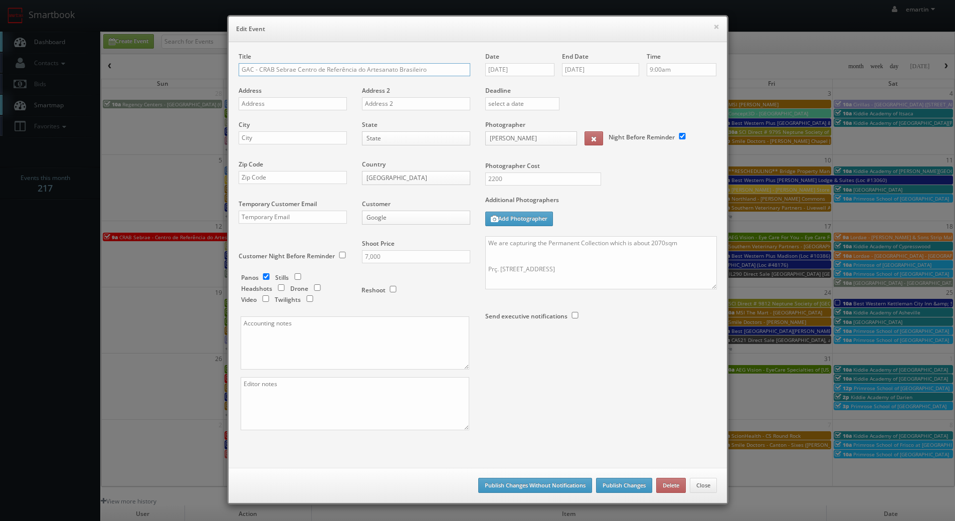
type input "GAC - CRAB Sebrae Centro de Referência do Artesanato Brasileiro"
click at [590, 443] on div "Title GAC - CRAB Sebrae Centro de Referência do Artesanato Brasileiro Address A…" at bounding box center [477, 249] width 493 height 395
click at [549, 488] on button "Publish Changes Without Notifications" at bounding box center [535, 485] width 114 height 15
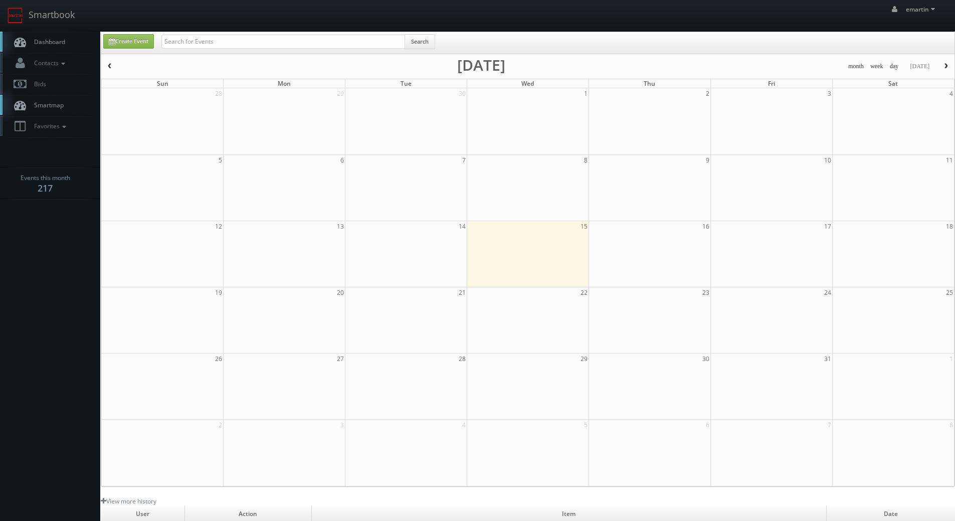
click at [49, 44] on span "Dashboard" at bounding box center [47, 42] width 36 height 9
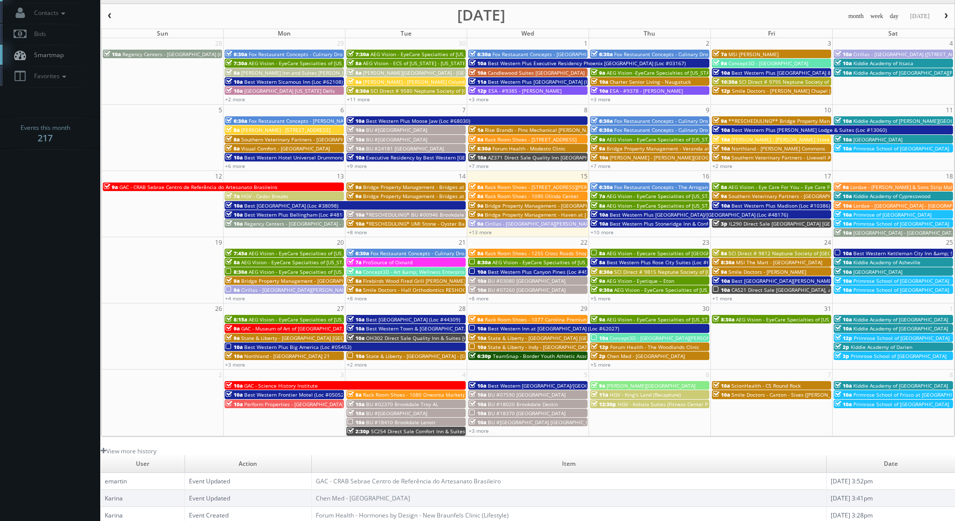
scroll to position [172, 0]
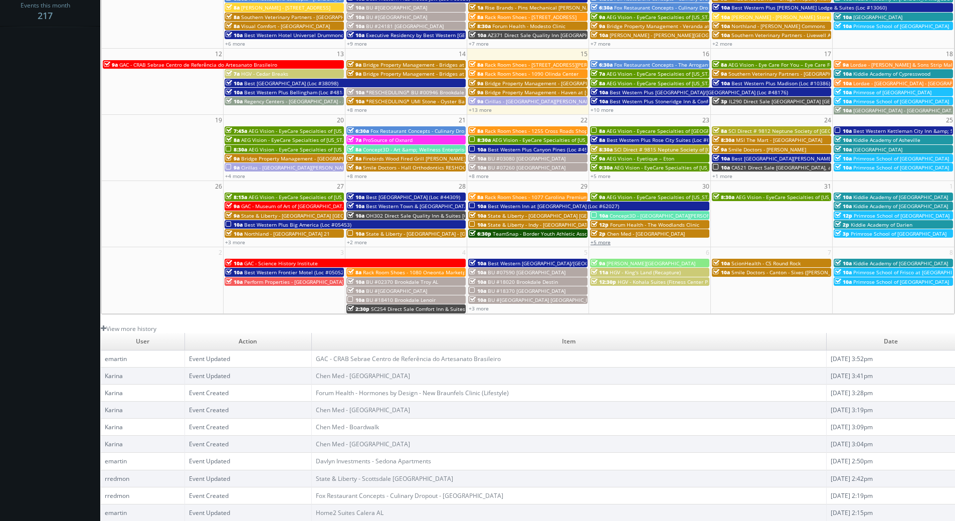
click at [599, 241] on link "+5 more" at bounding box center [600, 242] width 20 height 7
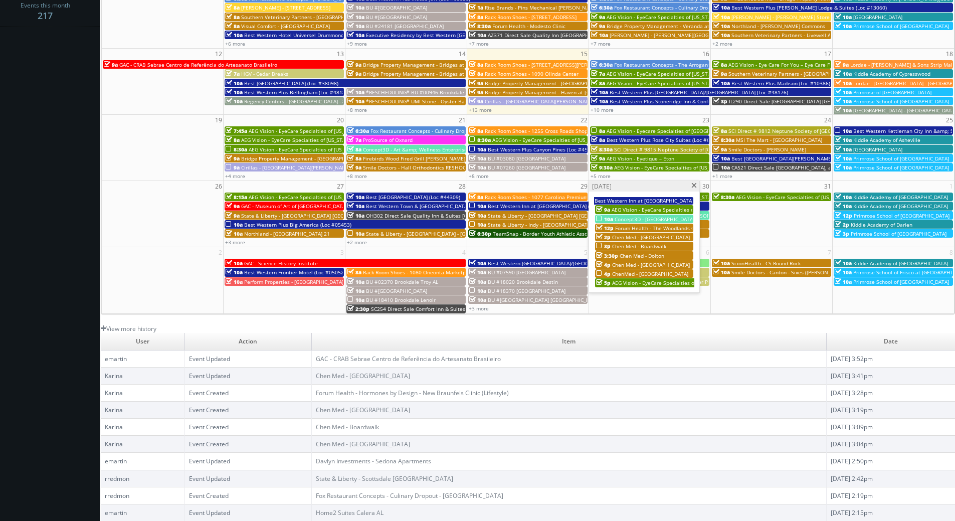
click at [694, 188] on span at bounding box center [693, 186] width 7 height 6
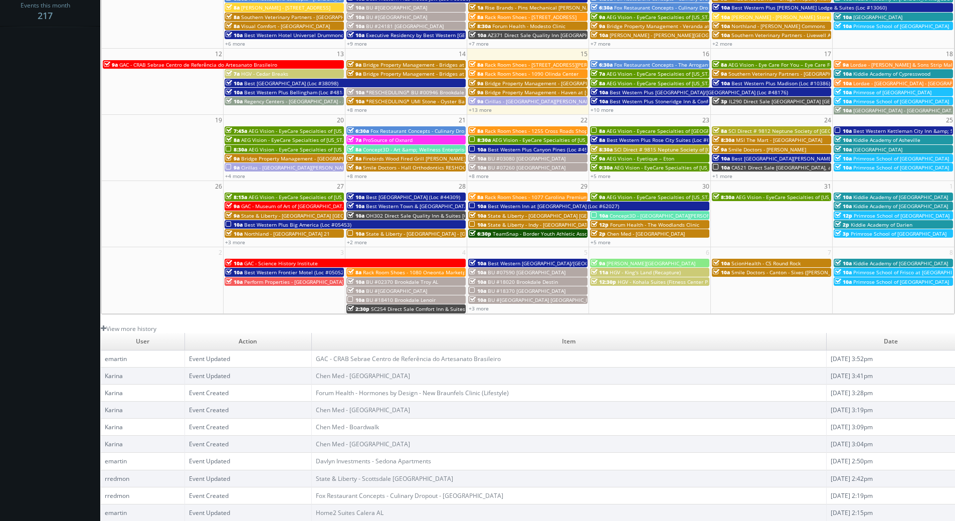
scroll to position [22, 0]
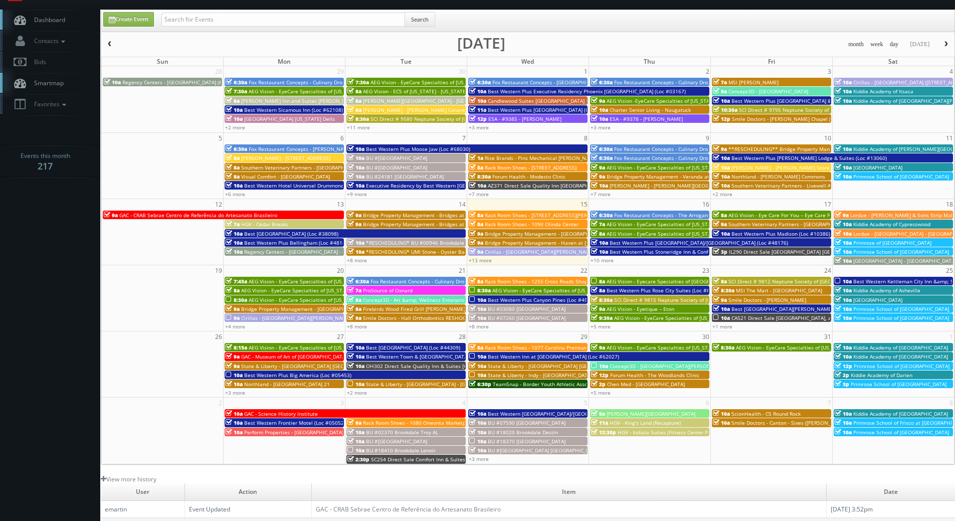
click at [68, 26] on link "Dashboard" at bounding box center [50, 20] width 100 height 21
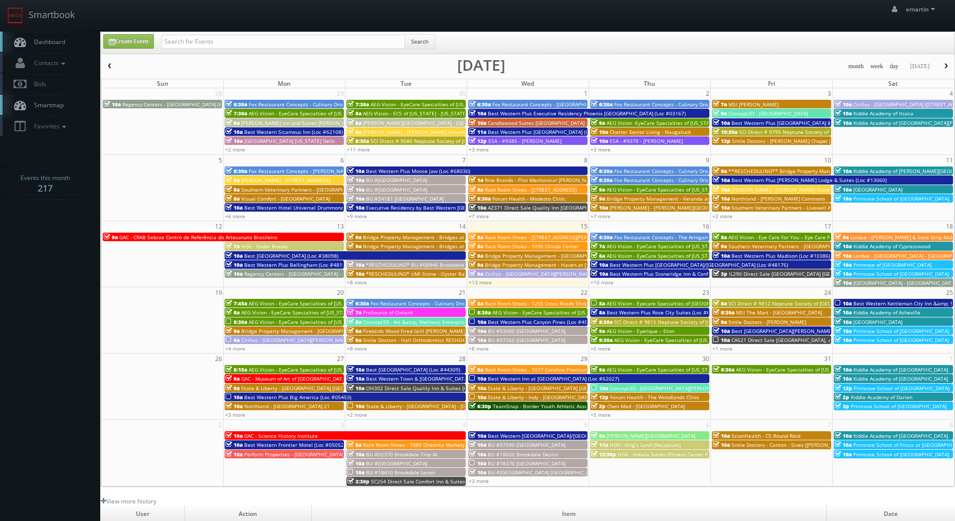
drag, startPoint x: 60, startPoint y: 367, endPoint x: 55, endPoint y: 364, distance: 6.1
click at [56, 364] on body "Smartbook Toggle Side Navigation Toggle Top Navigation emartin emartin Profile …" at bounding box center [477, 346] width 955 height 693
click at [159, 237] on span "GAC - CRAB Sebrae Centro de Referência do Artesanato Brasileiro" at bounding box center [198, 236] width 158 height 7
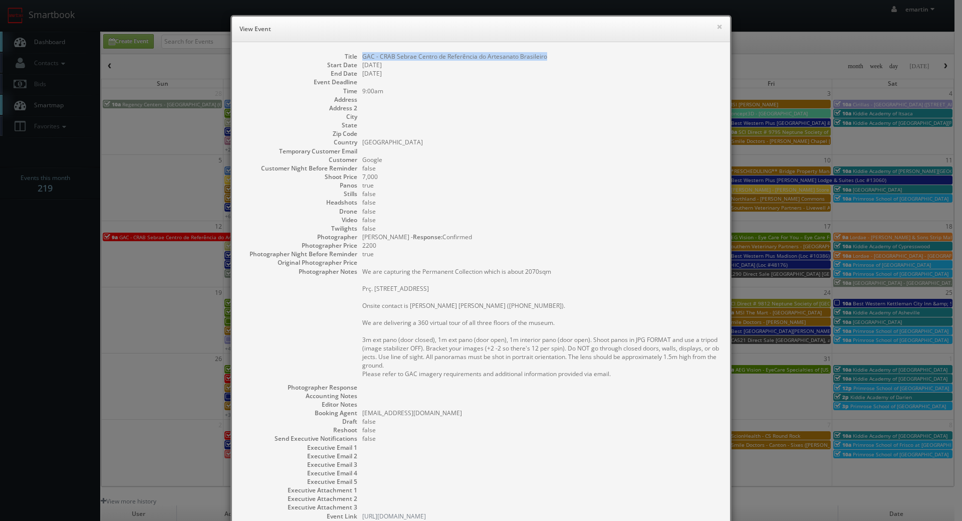
drag, startPoint x: 552, startPoint y: 55, endPoint x: 358, endPoint y: 58, distance: 193.4
click at [362, 58] on dd "GAC - CRAB Sebrae Centro de Referência do Artesanato Brasileiro" at bounding box center [541, 56] width 358 height 9
copy dd "GAC - CRAB Sebrae Centro de Referência do Artesanato Brasileiro"
click at [719, 30] on button "×" at bounding box center [720, 26] width 6 height 7
